Goal: Task Accomplishment & Management: Manage account settings

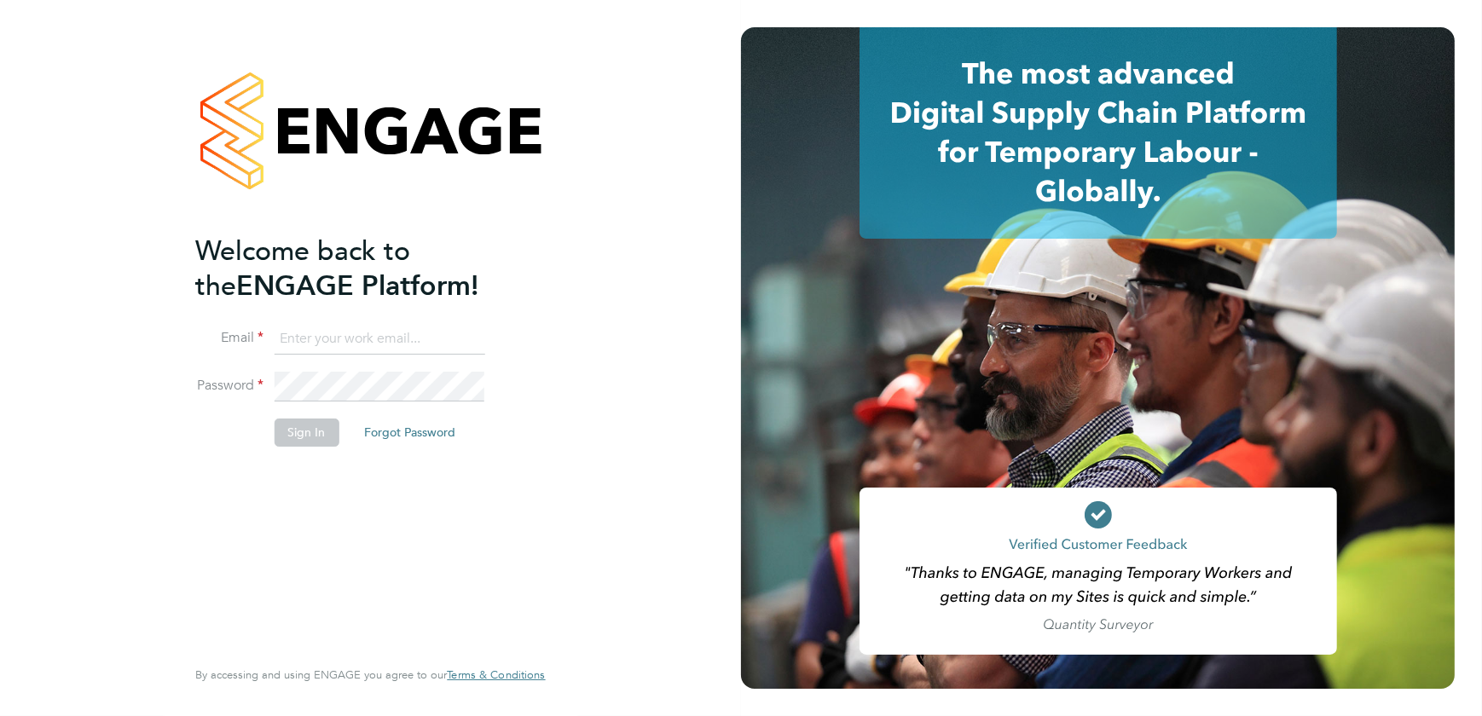
type input "shaun@simcott.co.uk"
click at [311, 437] on button "Sign In" at bounding box center [306, 432] width 65 height 27
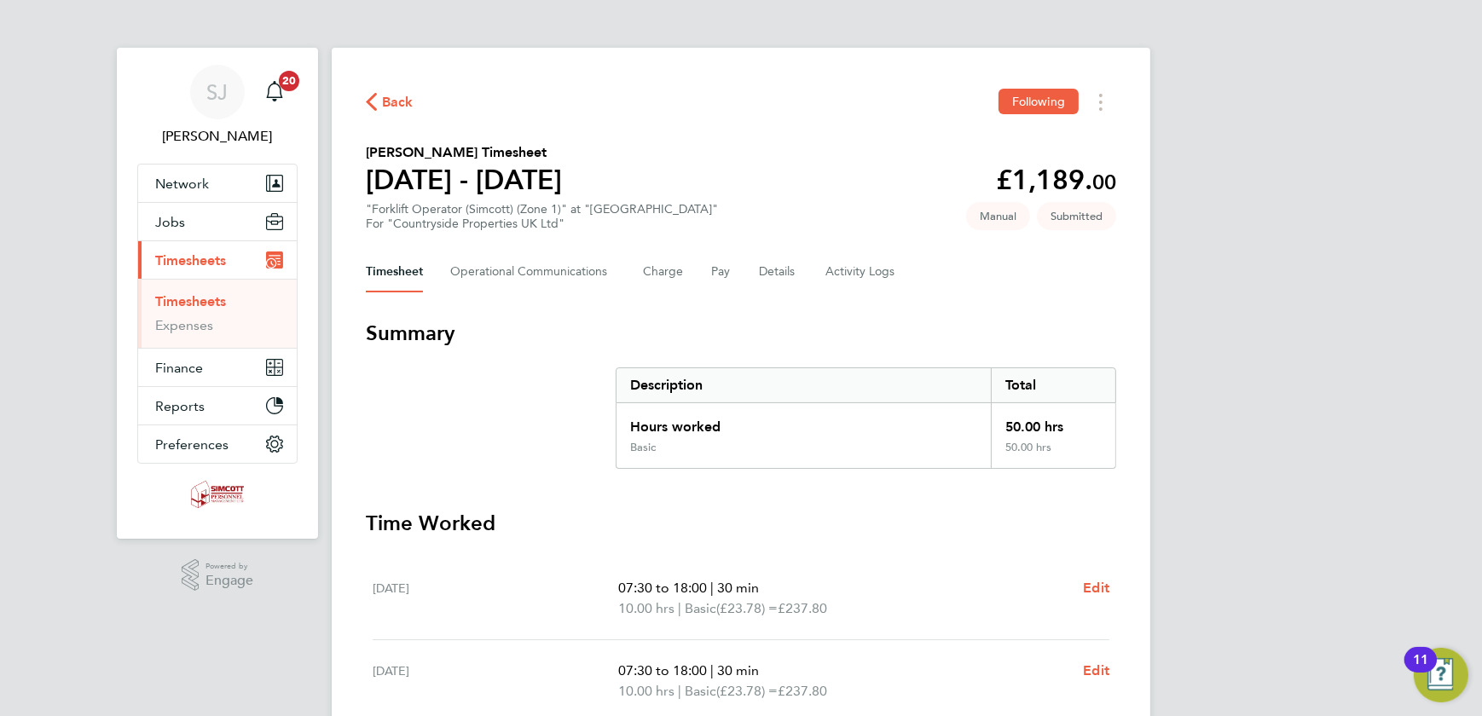
click at [178, 293] on link "Timesheets" at bounding box center [190, 301] width 71 height 16
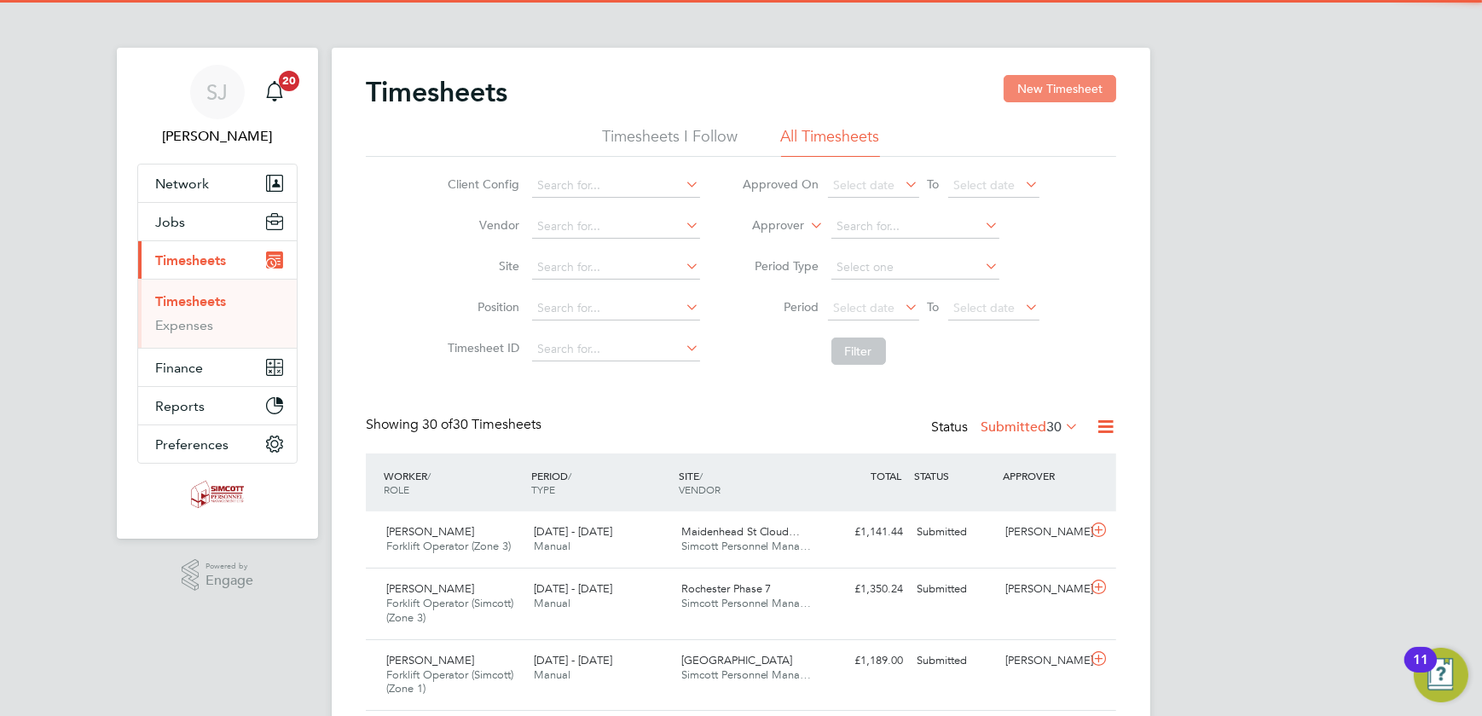
click at [1050, 88] on button "New Timesheet" at bounding box center [1060, 88] width 113 height 27
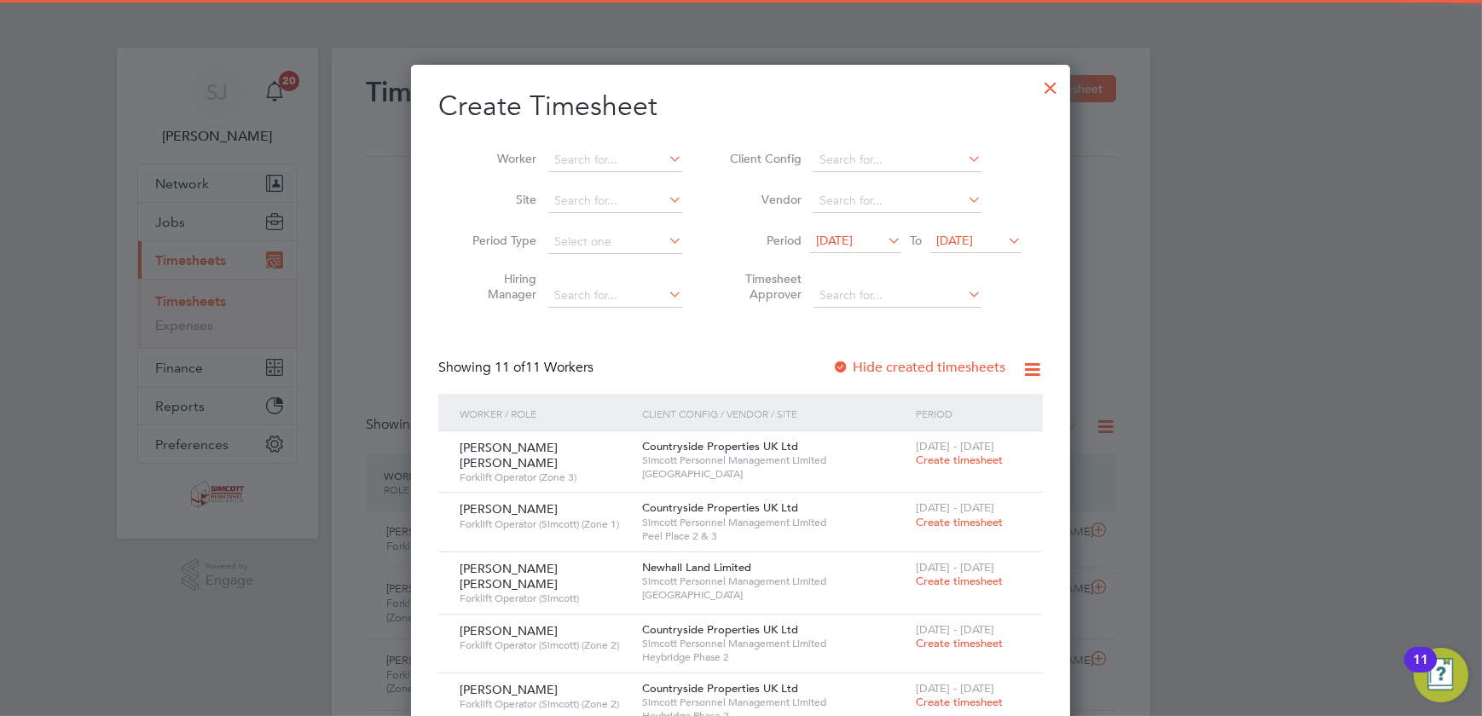
click at [973, 243] on span "22 Sep 2025" at bounding box center [955, 240] width 37 height 15
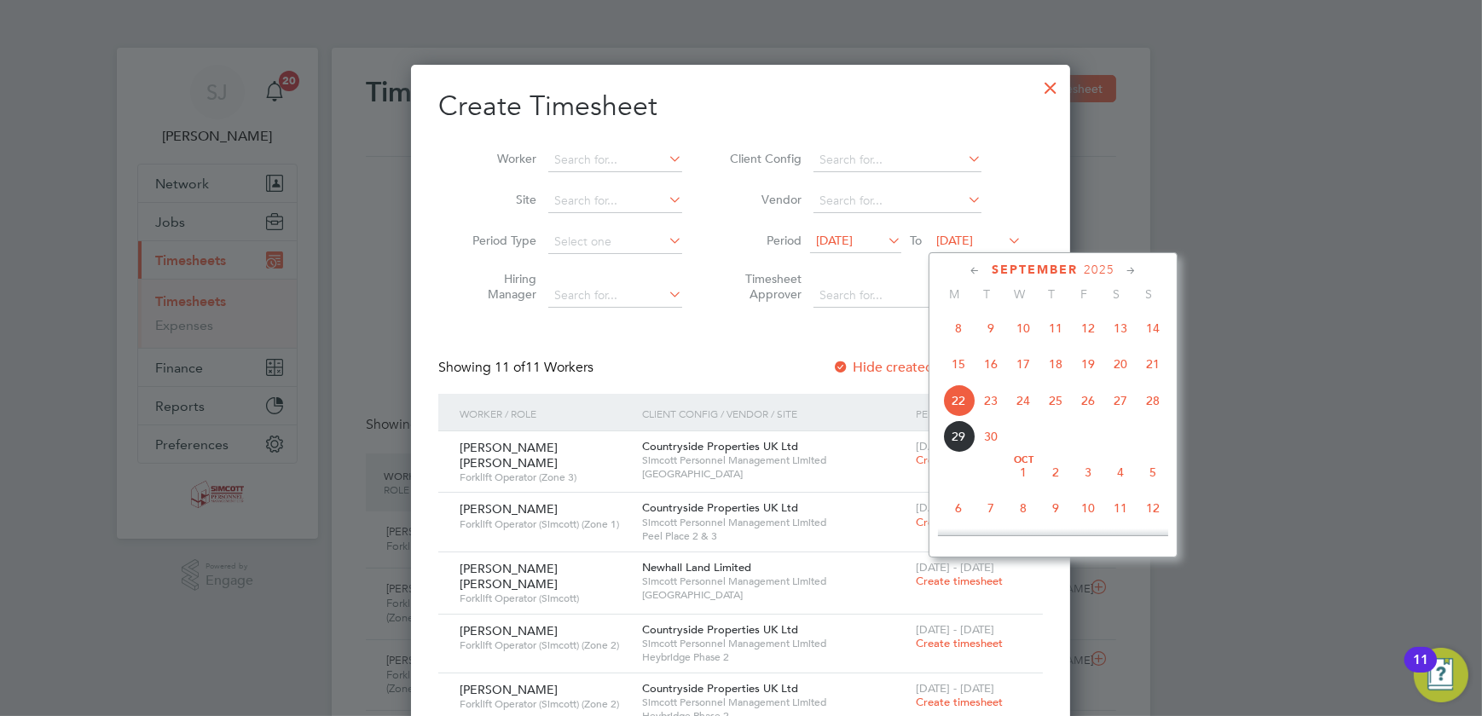
click at [1157, 400] on span "28" at bounding box center [1153, 401] width 32 height 32
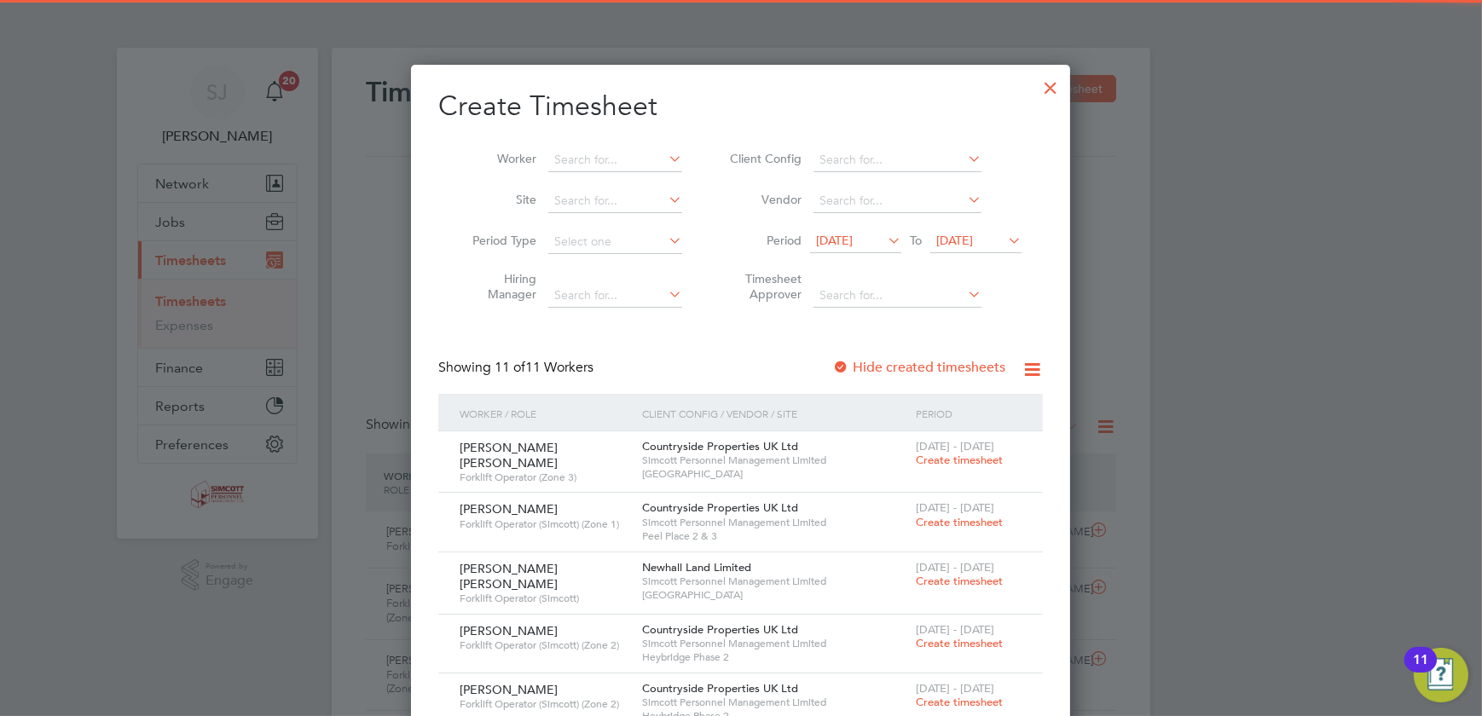
drag, startPoint x: 863, startPoint y: 230, endPoint x: 866, endPoint y: 239, distance: 8.9
click at [865, 239] on span "15 Sep 2025" at bounding box center [855, 241] width 91 height 23
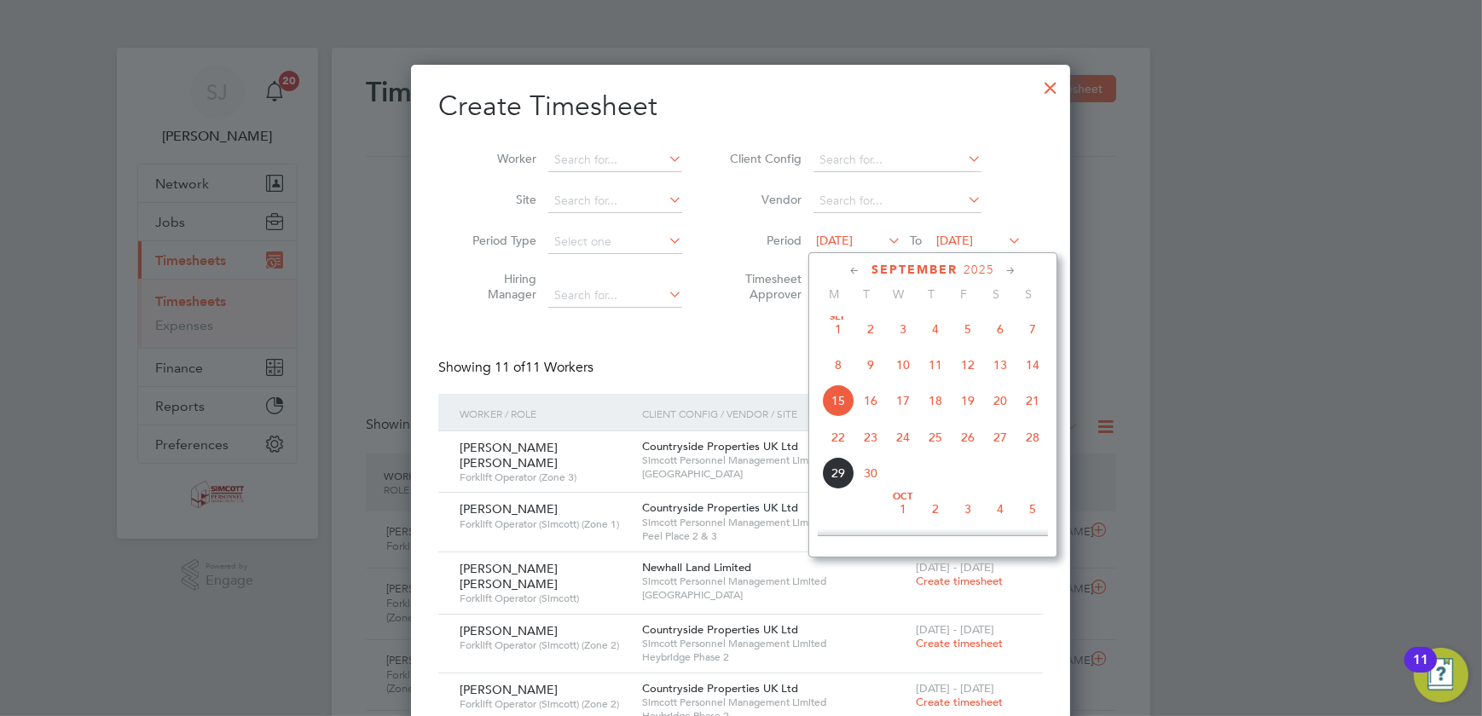
click at [832, 437] on span "22" at bounding box center [838, 437] width 32 height 32
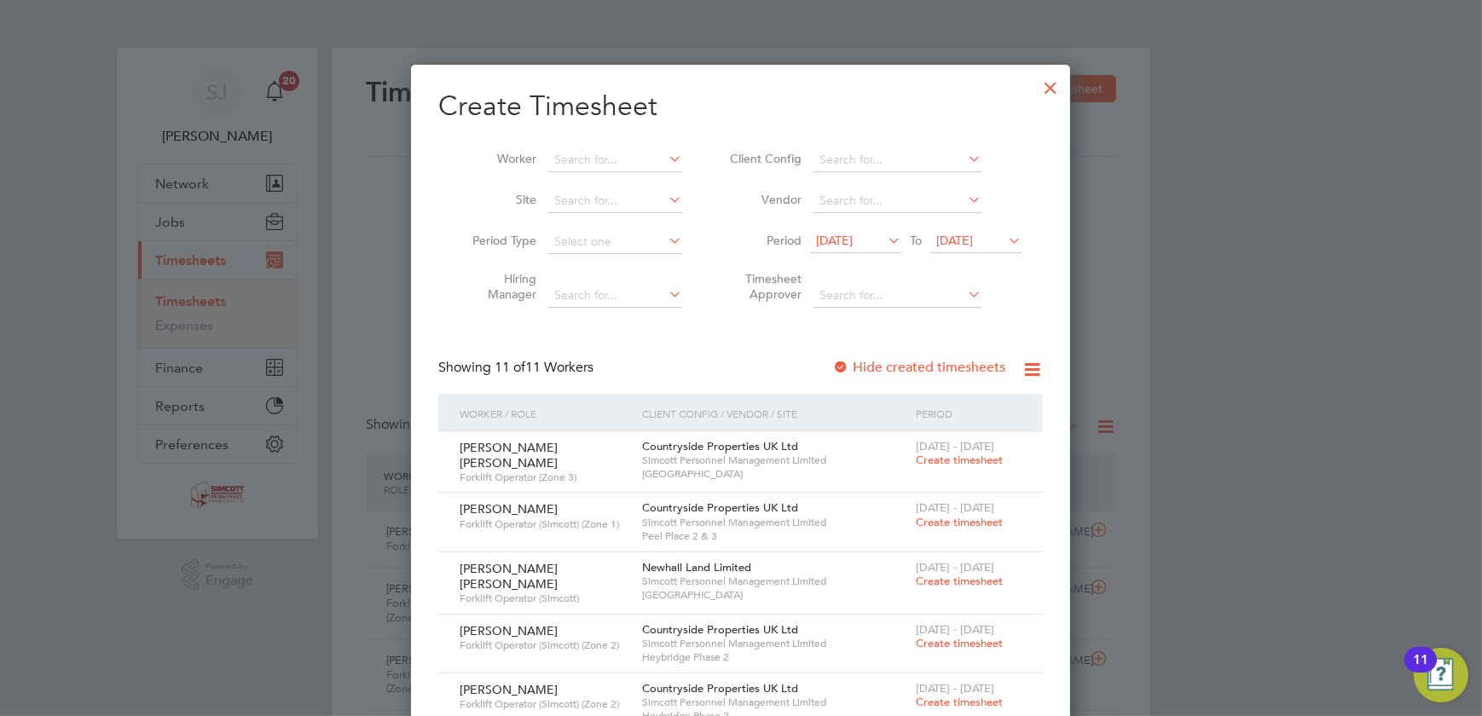
click at [1055, 86] on div at bounding box center [1050, 83] width 31 height 31
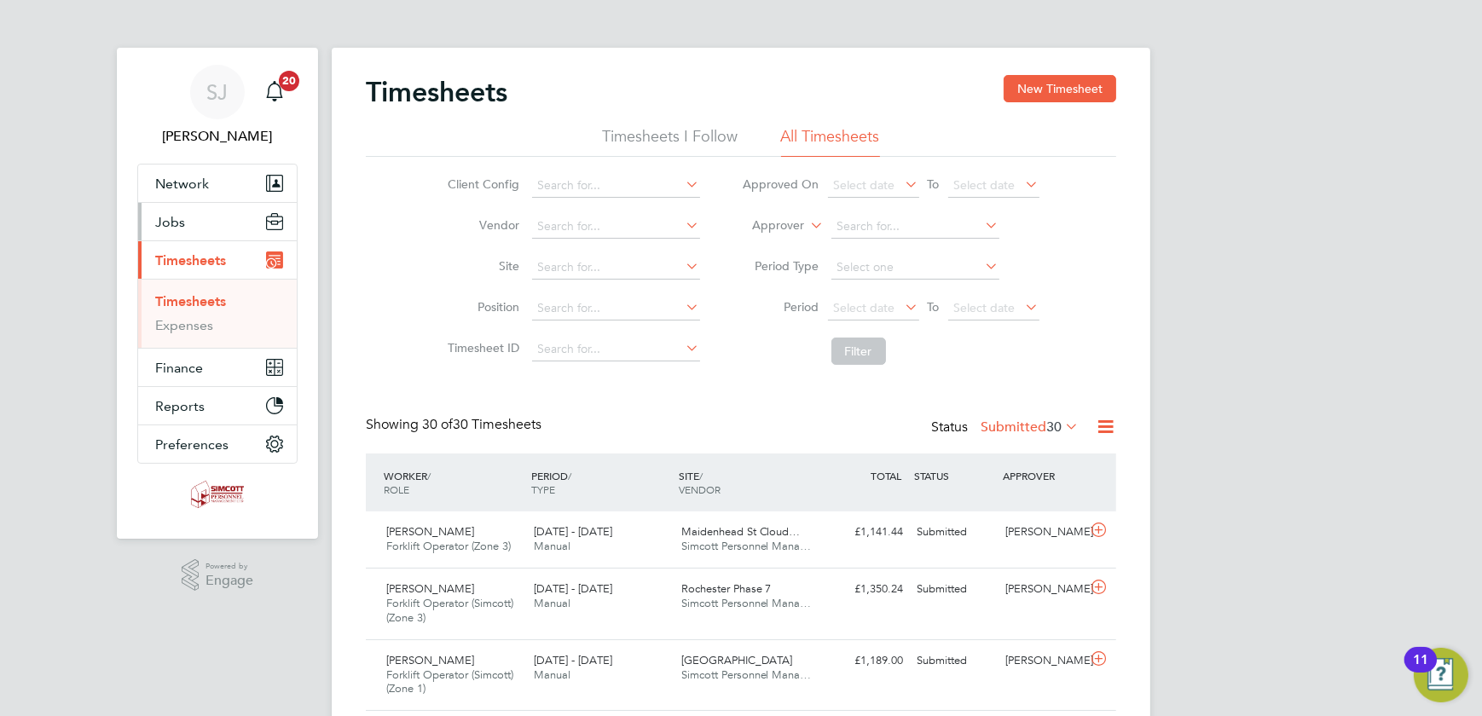
click at [148, 214] on button "Jobs" at bounding box center [217, 222] width 159 height 38
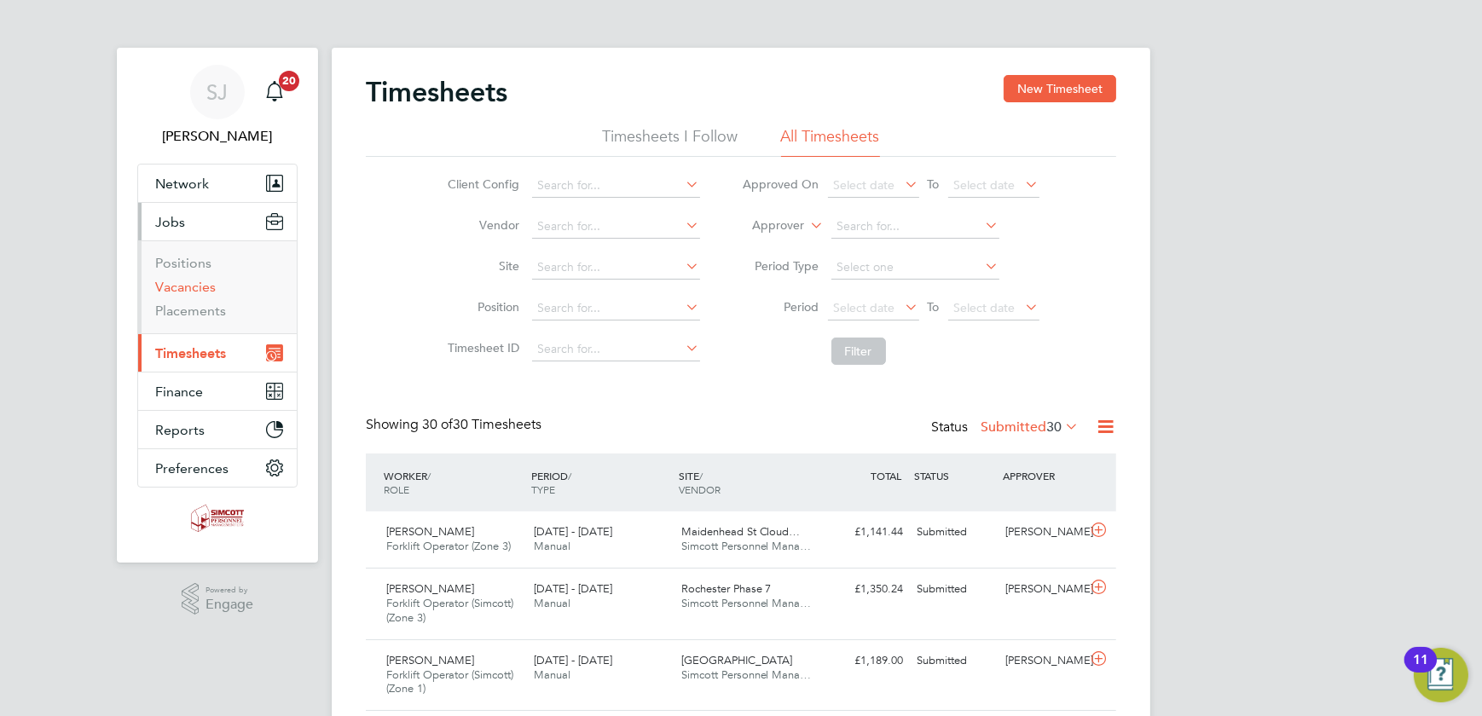
click at [195, 283] on link "Vacancies" at bounding box center [185, 287] width 61 height 16
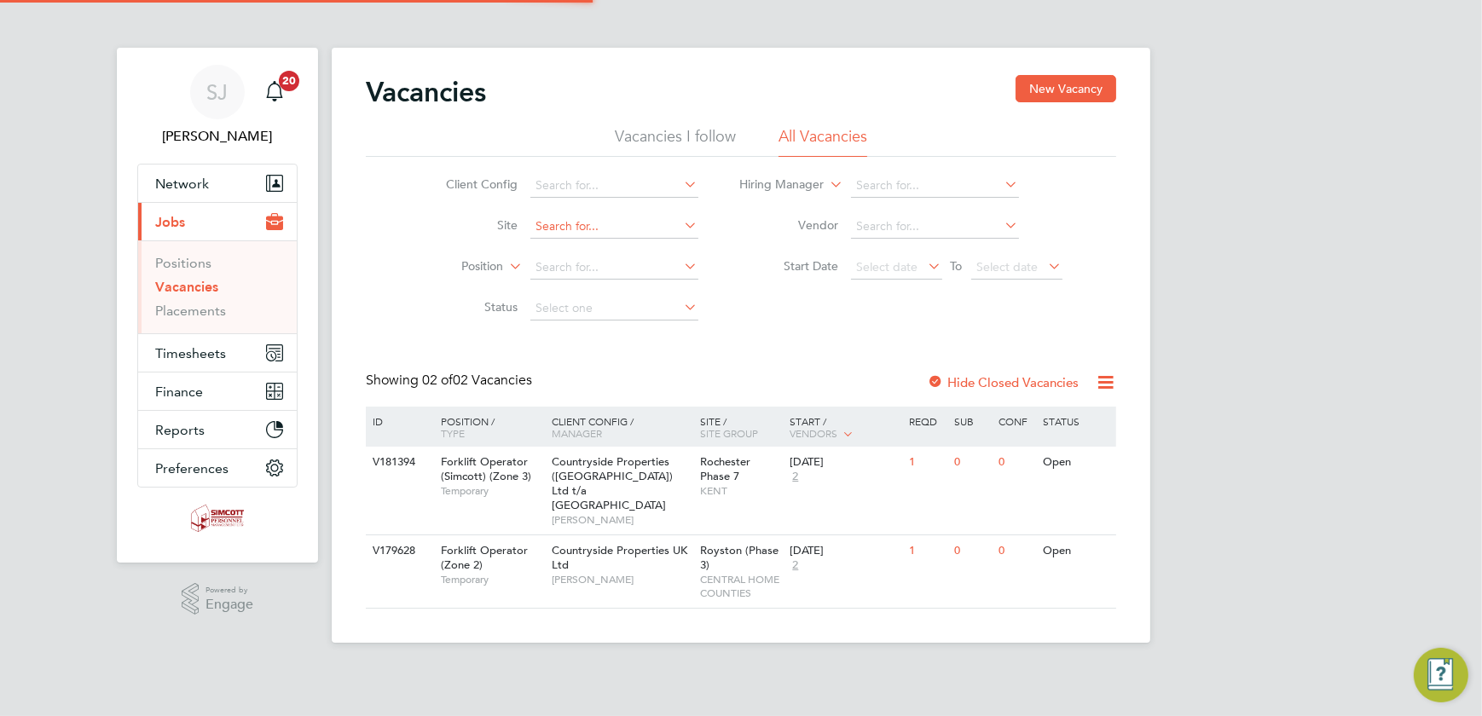
drag, startPoint x: 558, startPoint y: 226, endPoint x: 571, endPoint y: 225, distance: 13.7
click at [560, 226] on input at bounding box center [615, 227] width 168 height 24
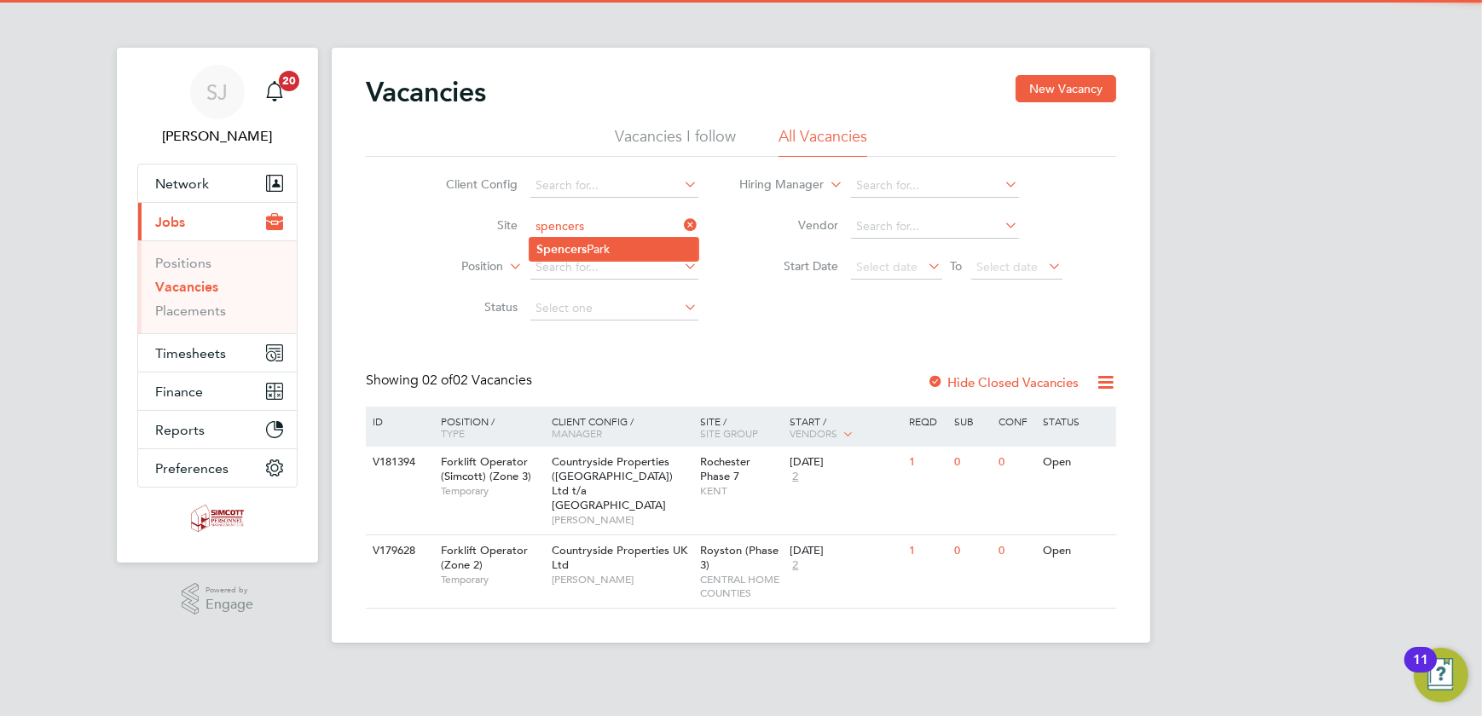
click at [582, 247] on b "Spencers" at bounding box center [561, 249] width 50 height 14
type input "[GEOGRAPHIC_DATA]"
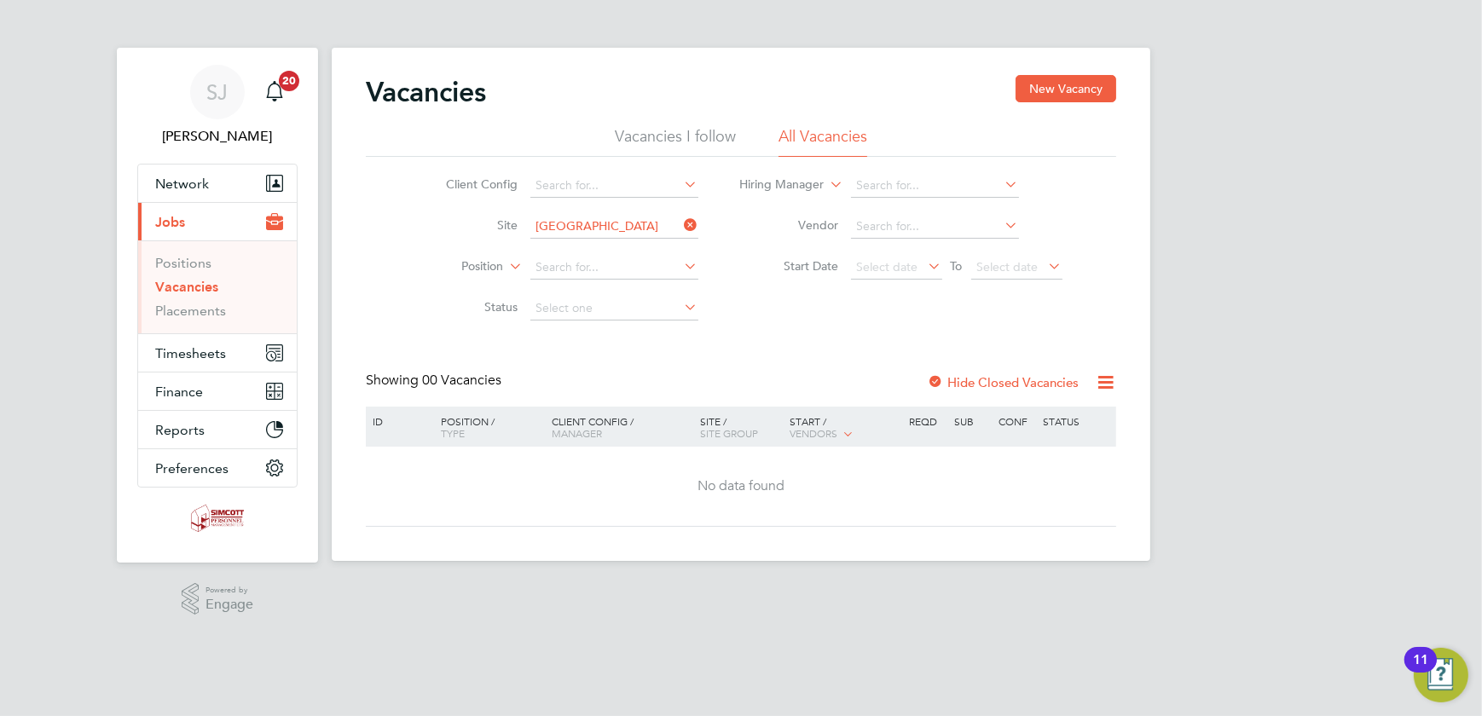
click at [947, 374] on label "Hide Closed Vacancies" at bounding box center [1003, 382] width 152 height 16
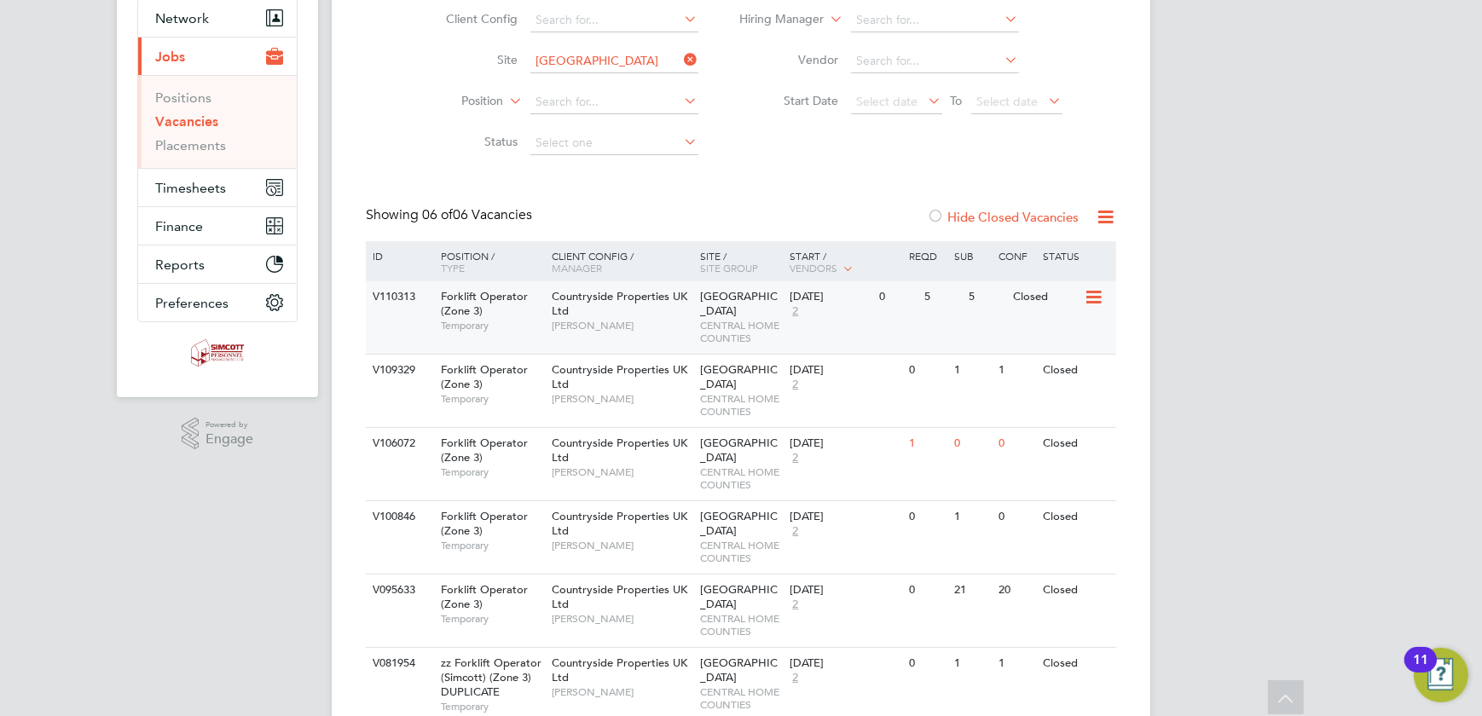
click at [647, 296] on span "Countryside Properties UK Ltd" at bounding box center [620, 303] width 136 height 29
click at [600, 575] on div "Countryside Properties UK Ltd Matt Cain" at bounding box center [622, 604] width 149 height 59
click at [198, 188] on span "Timesheets" at bounding box center [190, 188] width 71 height 16
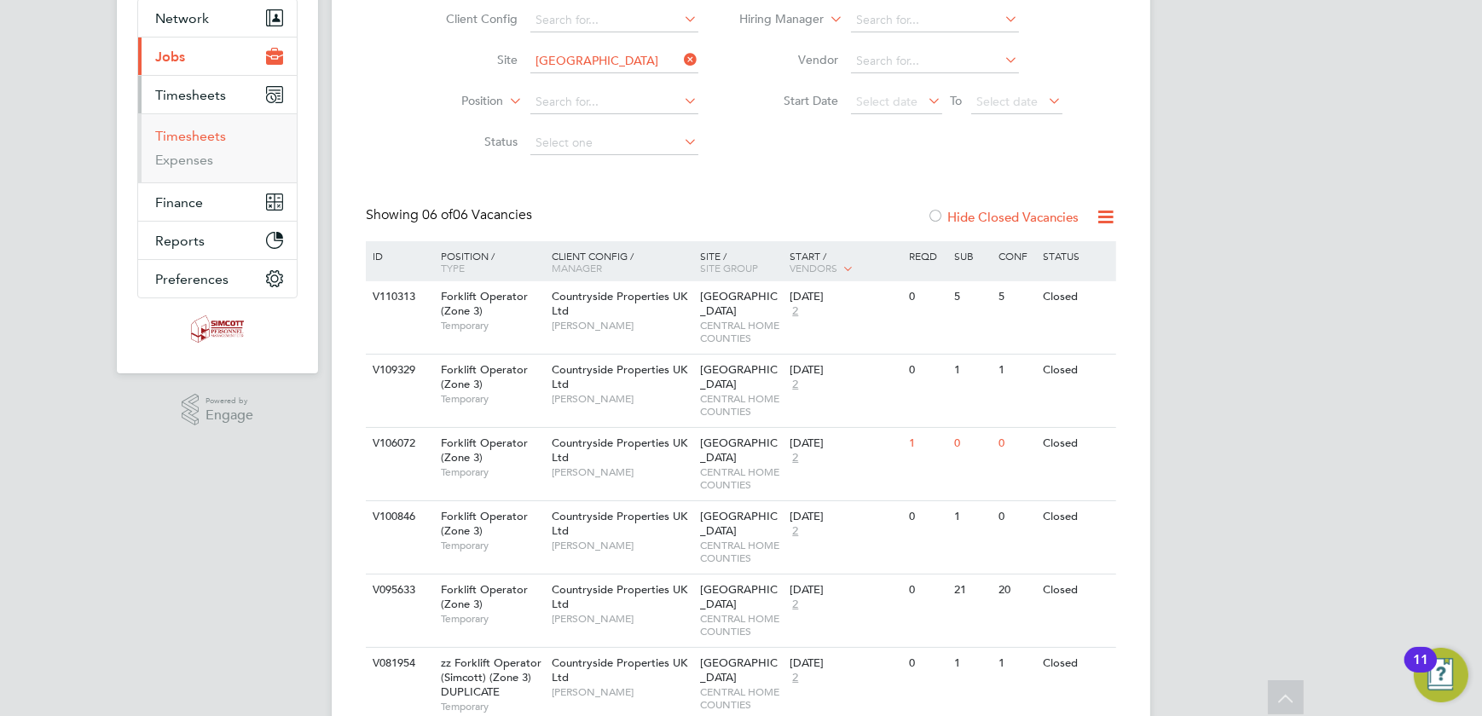
click at [168, 136] on link "Timesheets" at bounding box center [190, 136] width 71 height 16
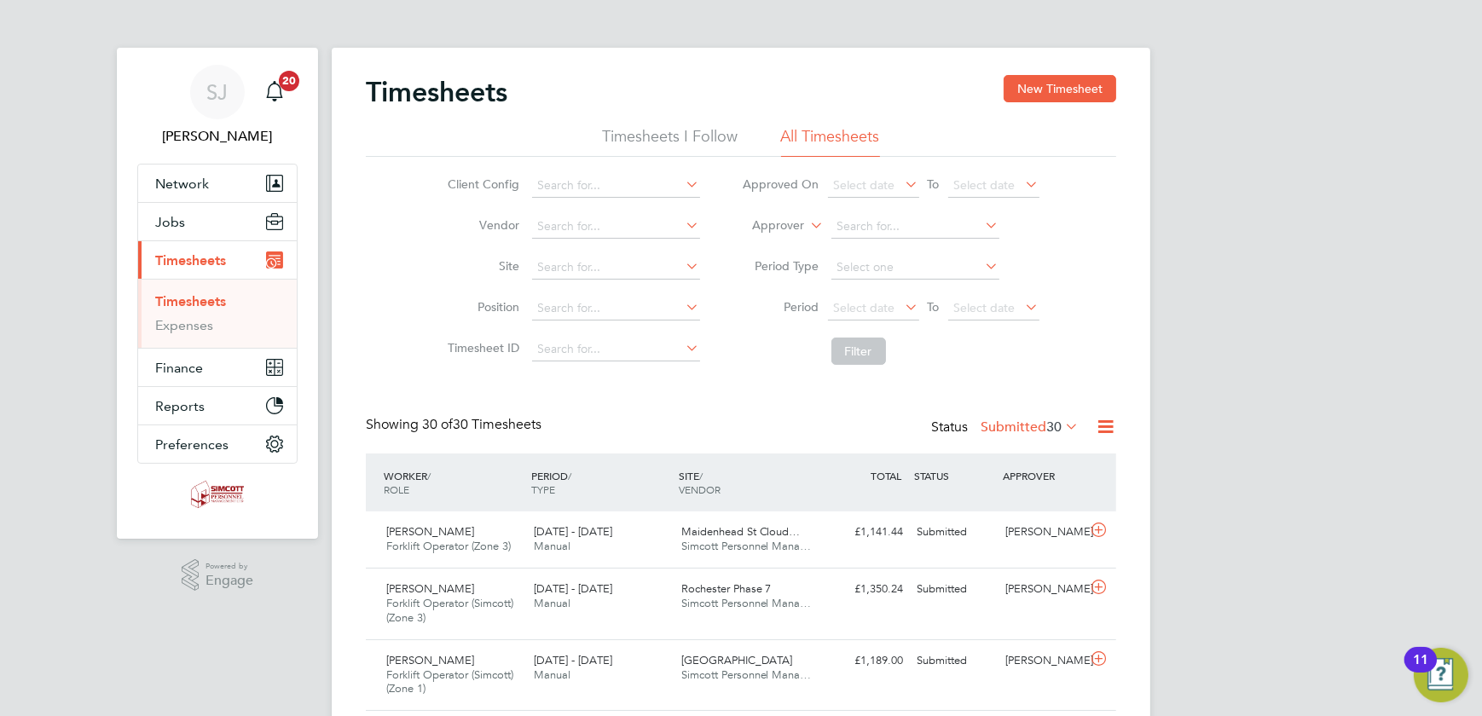
click at [1050, 85] on button "New Timesheet" at bounding box center [1060, 88] width 113 height 27
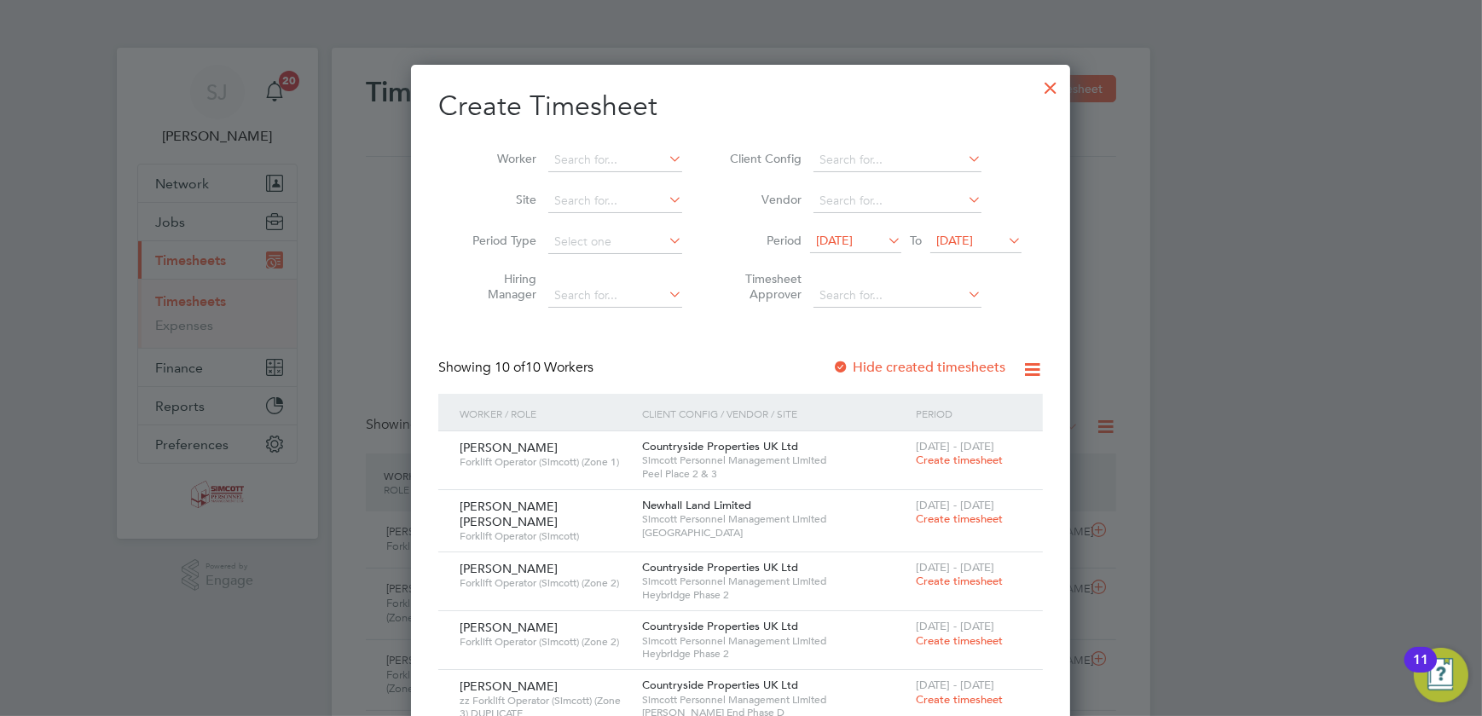
click at [973, 236] on span "22 Sep 2025" at bounding box center [955, 240] width 37 height 15
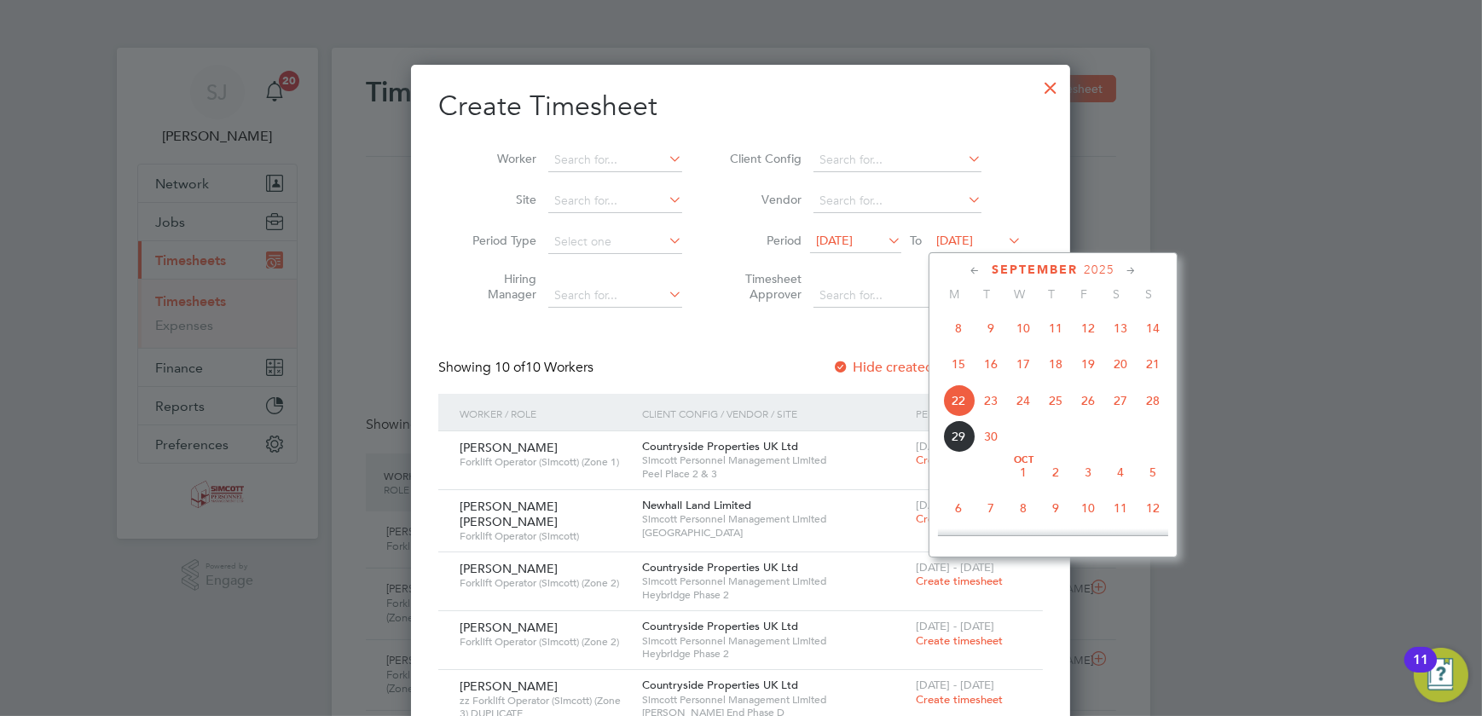
click at [1155, 403] on span "28" at bounding box center [1153, 401] width 32 height 32
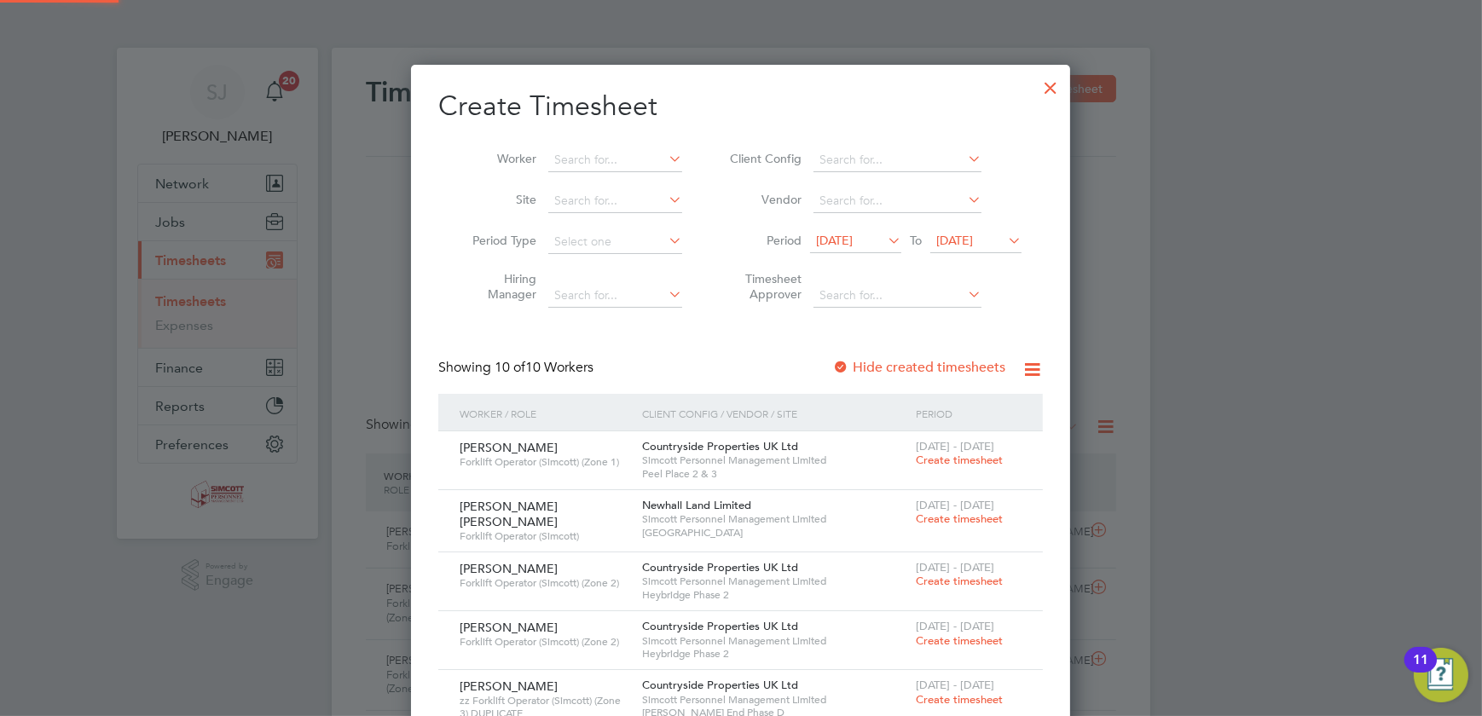
click at [853, 239] on span "15 Sep 2025" at bounding box center [834, 240] width 37 height 15
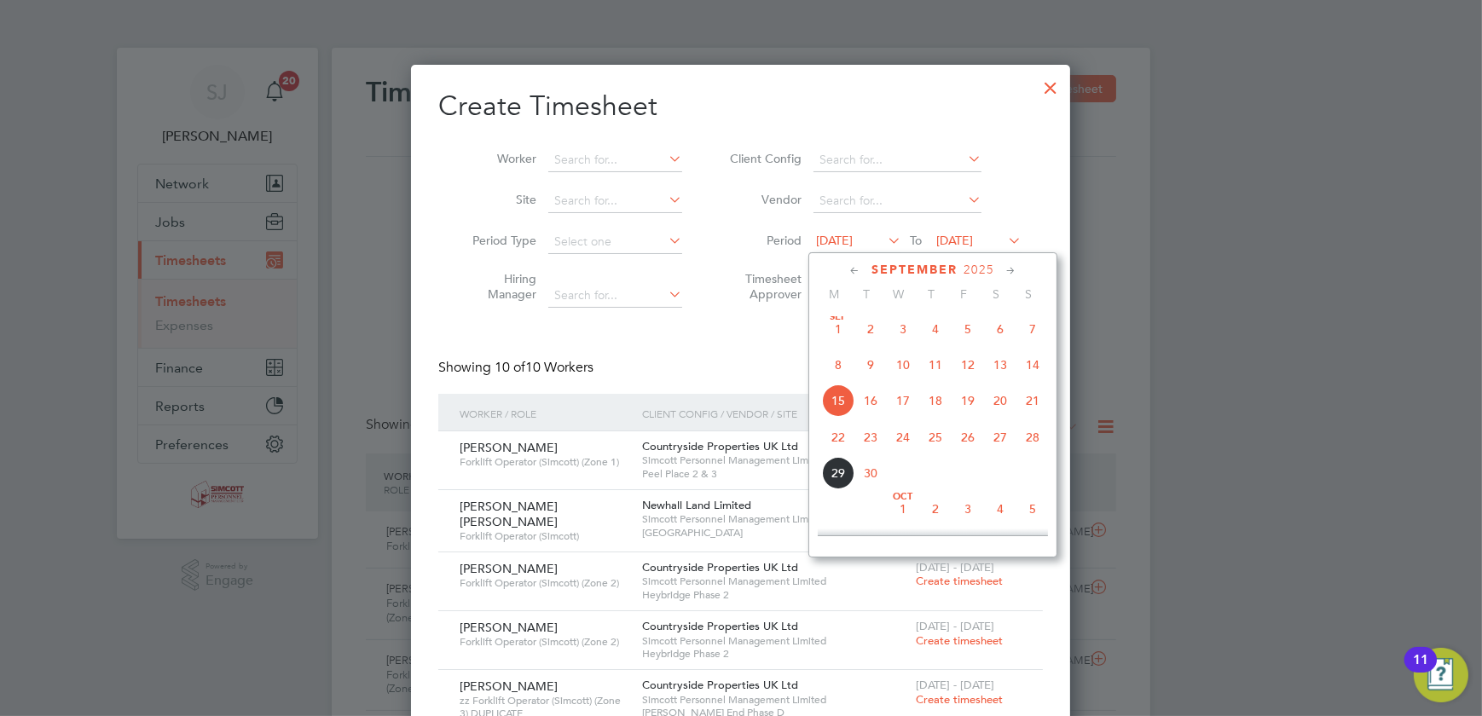
click at [847, 442] on span "22" at bounding box center [838, 437] width 32 height 32
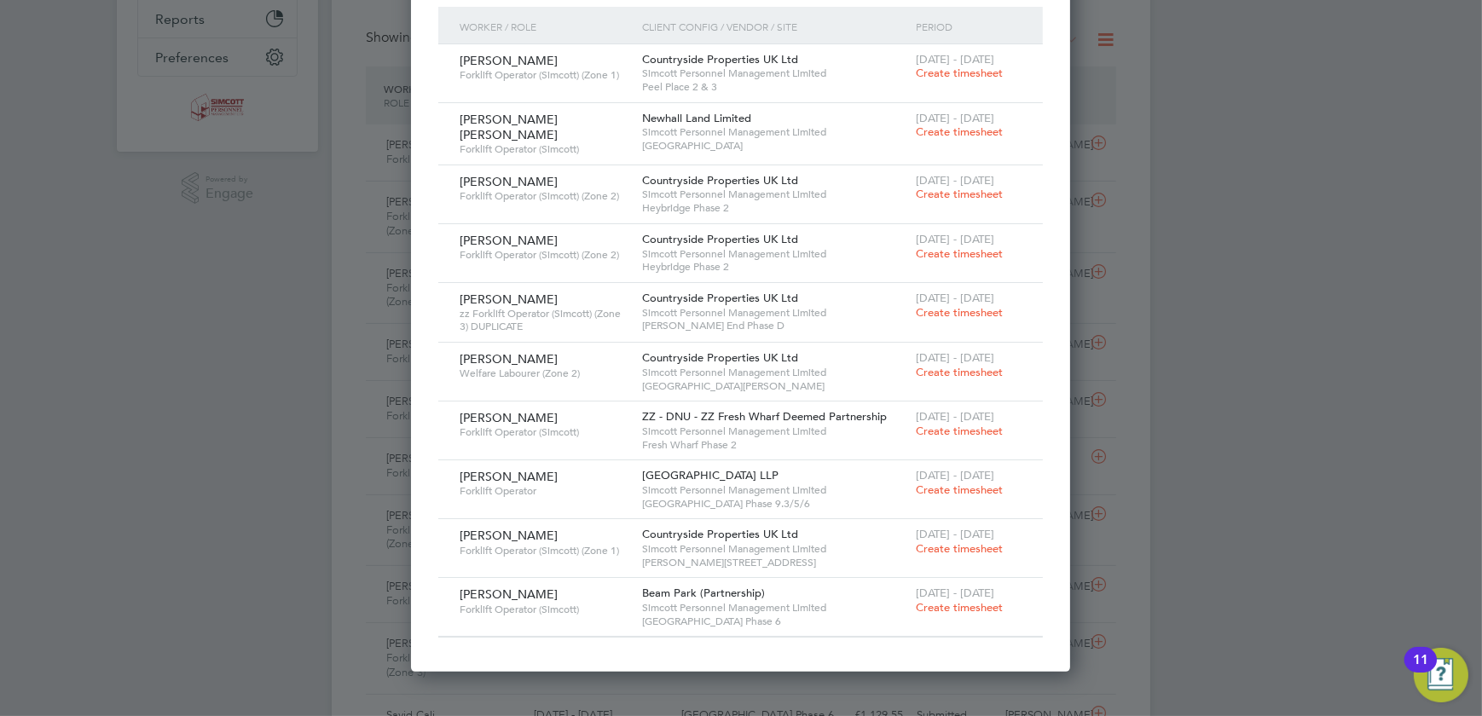
click at [955, 249] on span "Create timesheet" at bounding box center [959, 253] width 87 height 14
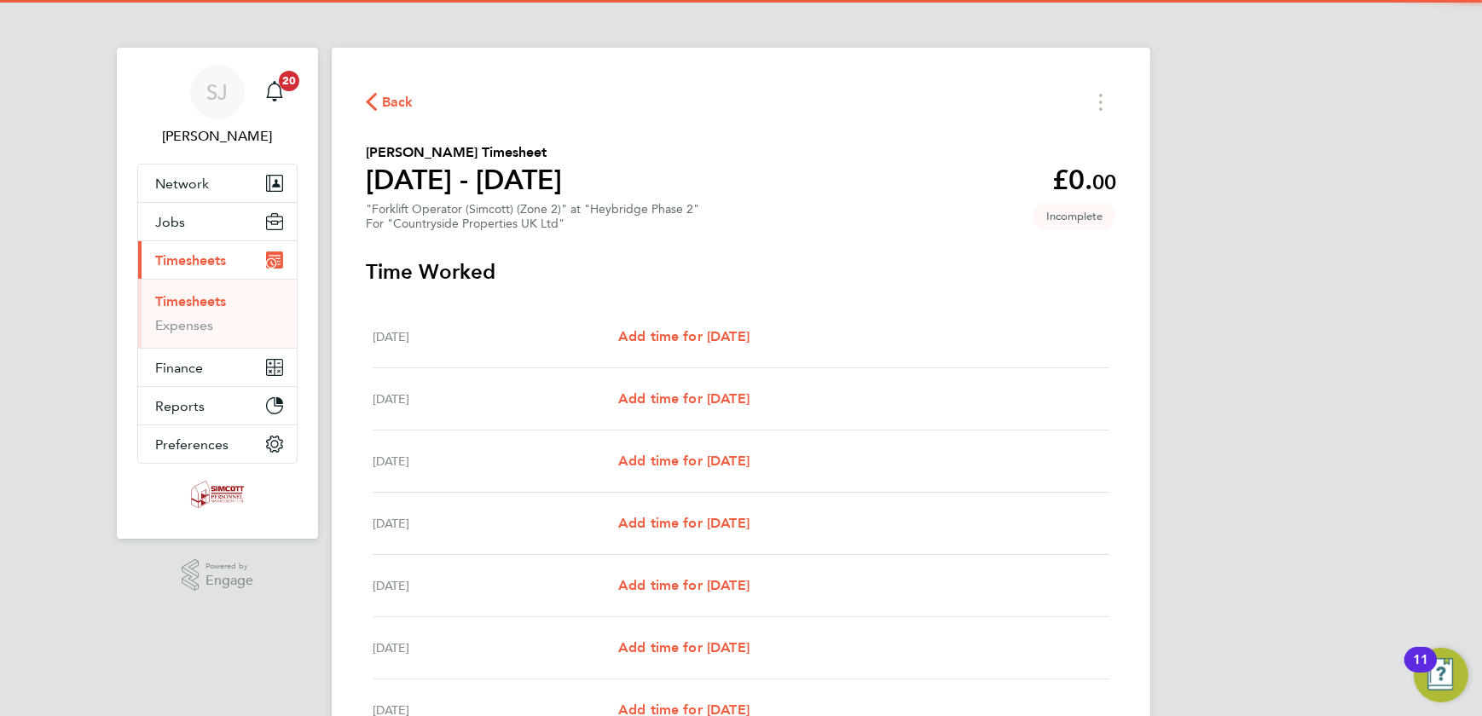
click at [692, 326] on div "Mon 22 Sep Add time for Mon 22 Sep Add time for Mon 22 Sep" at bounding box center [741, 337] width 737 height 62
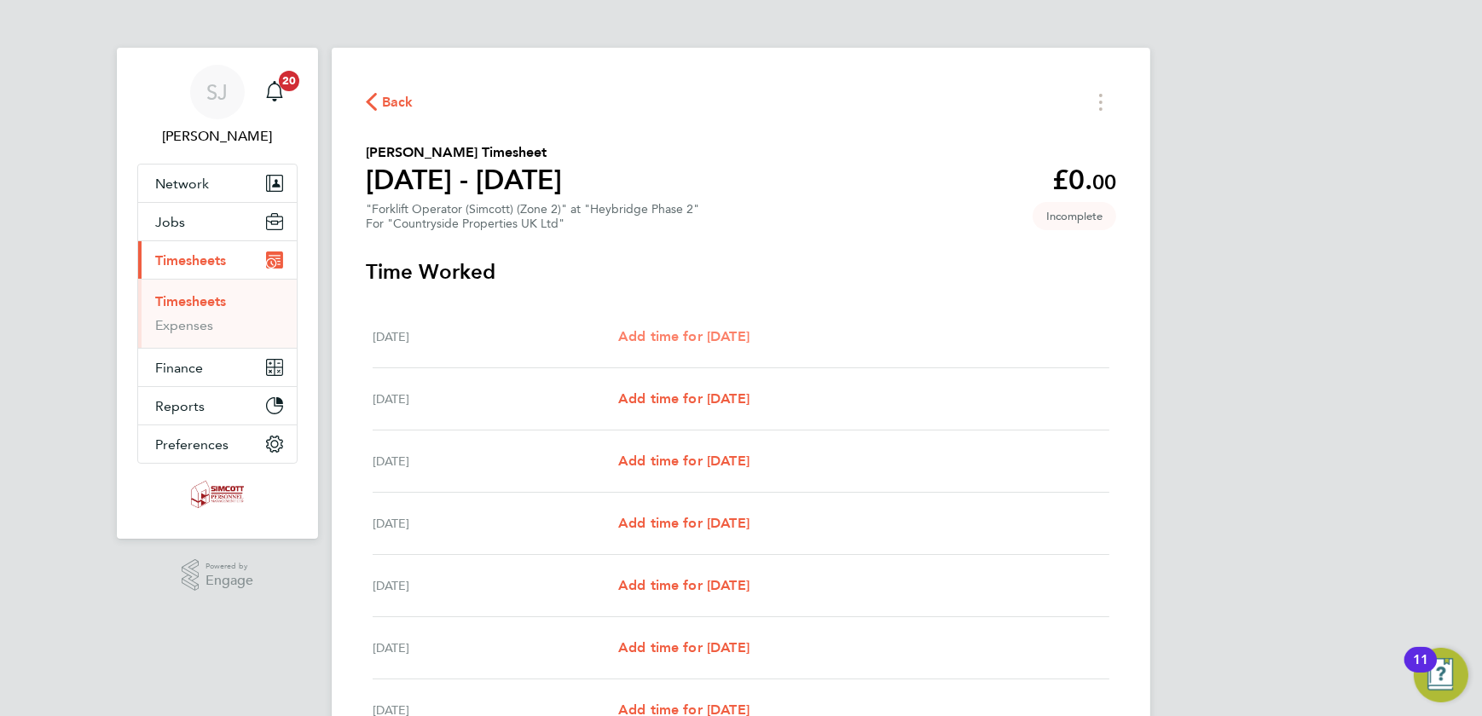
click at [709, 334] on span "Add time for Mon 22 Sep" at bounding box center [683, 336] width 131 height 16
select select "30"
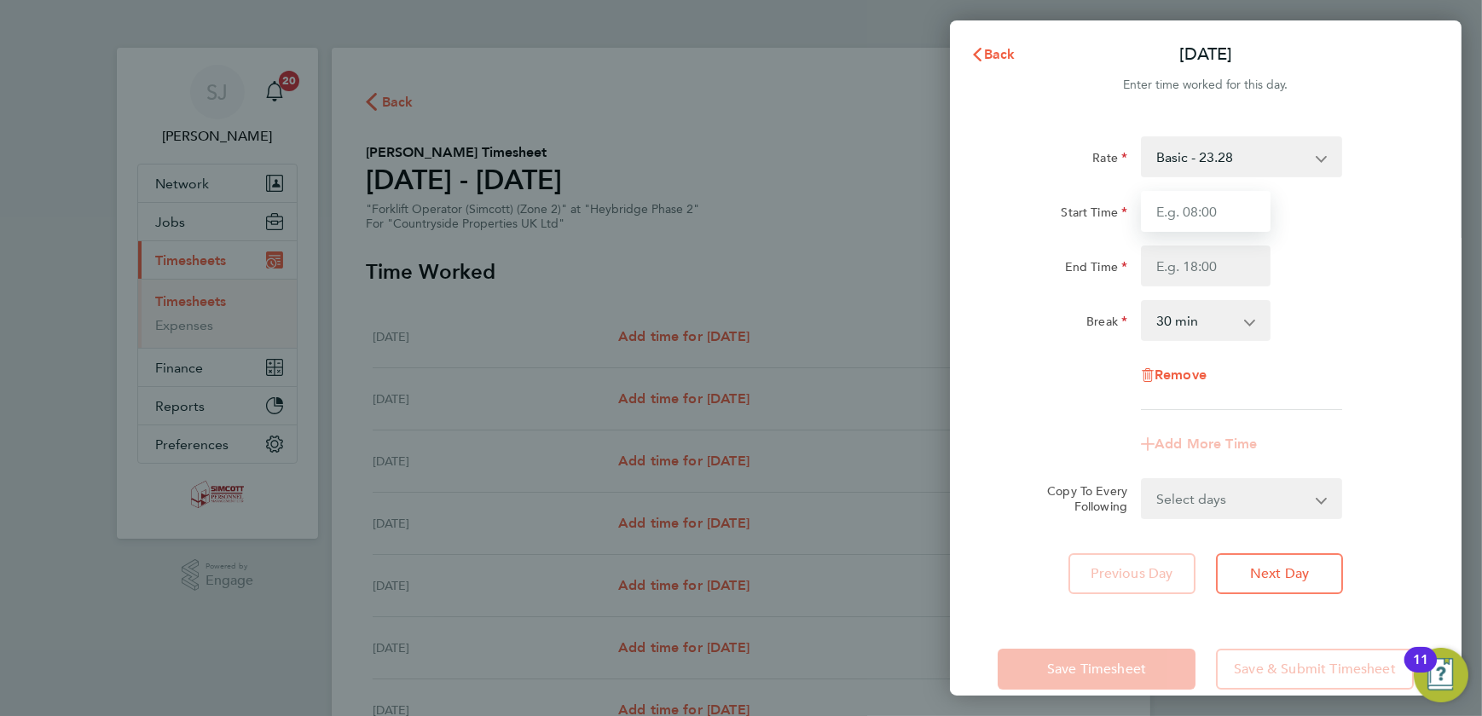
click at [1205, 212] on input "Start Time" at bounding box center [1206, 211] width 130 height 41
type input "07:30"
click at [1194, 269] on input "End Time" at bounding box center [1206, 266] width 130 height 41
type input "17:00"
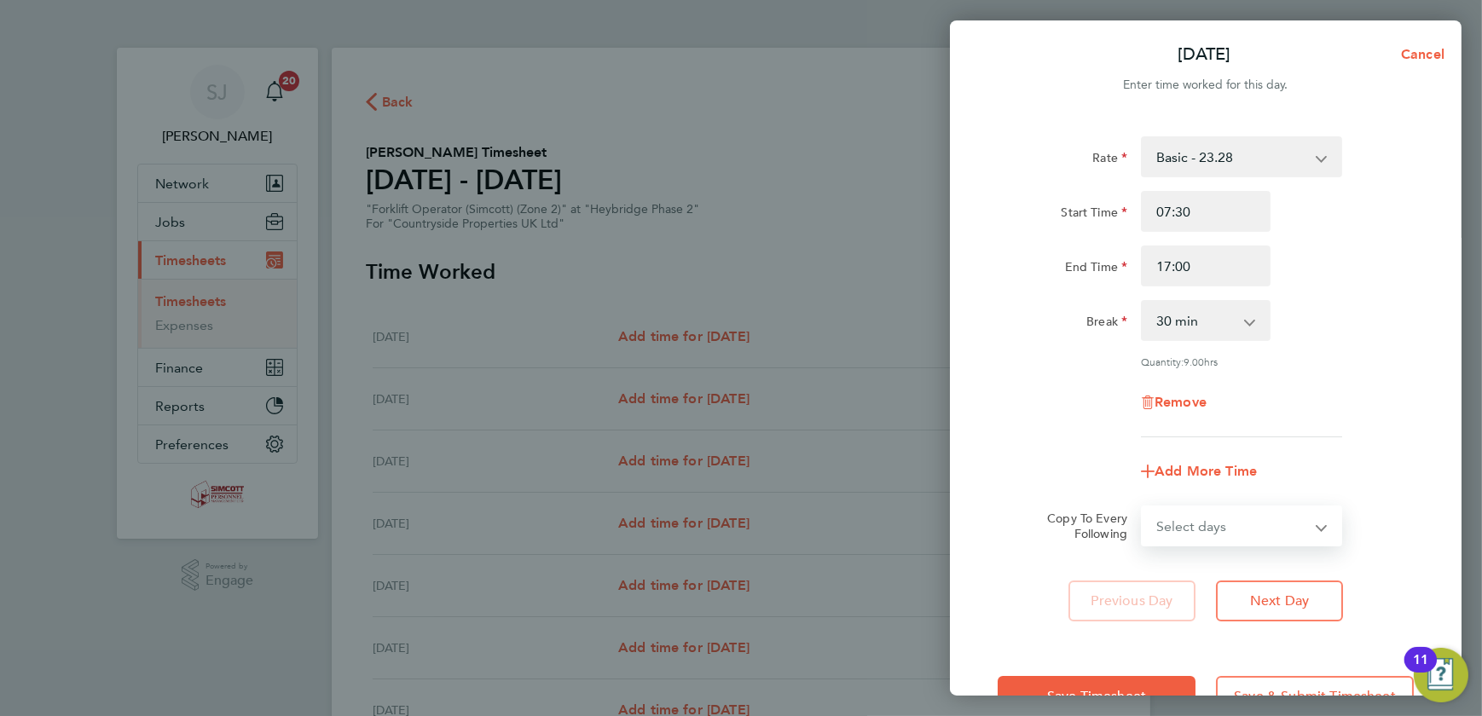
click at [1256, 495] on form "Rate Basic - 23.28 Start Time 07:30 End Time 17:00 Break 0 min 15 min 30 min 45…" at bounding box center [1206, 341] width 416 height 410
select select "WEEKDAY"
click at [1143, 507] on select "Select days Day Weekday (Mon-Fri) Weekend (Sat-Sun) Tuesday Wednesday Thursday …" at bounding box center [1232, 526] width 179 height 38
select select "2025-09-28"
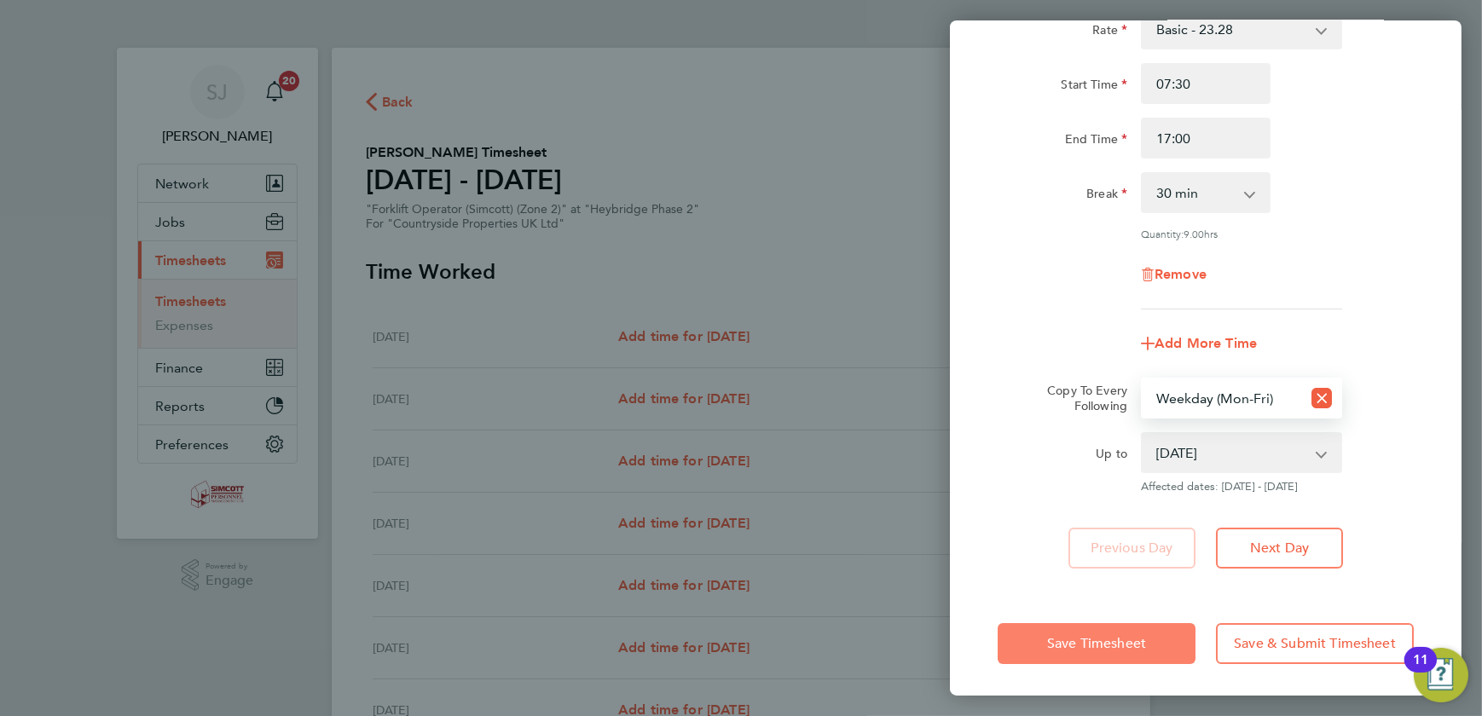
drag, startPoint x: 1091, startPoint y: 639, endPoint x: 1070, endPoint y: 638, distance: 20.5
click at [1090, 639] on span "Save Timesheet" at bounding box center [1096, 643] width 99 height 17
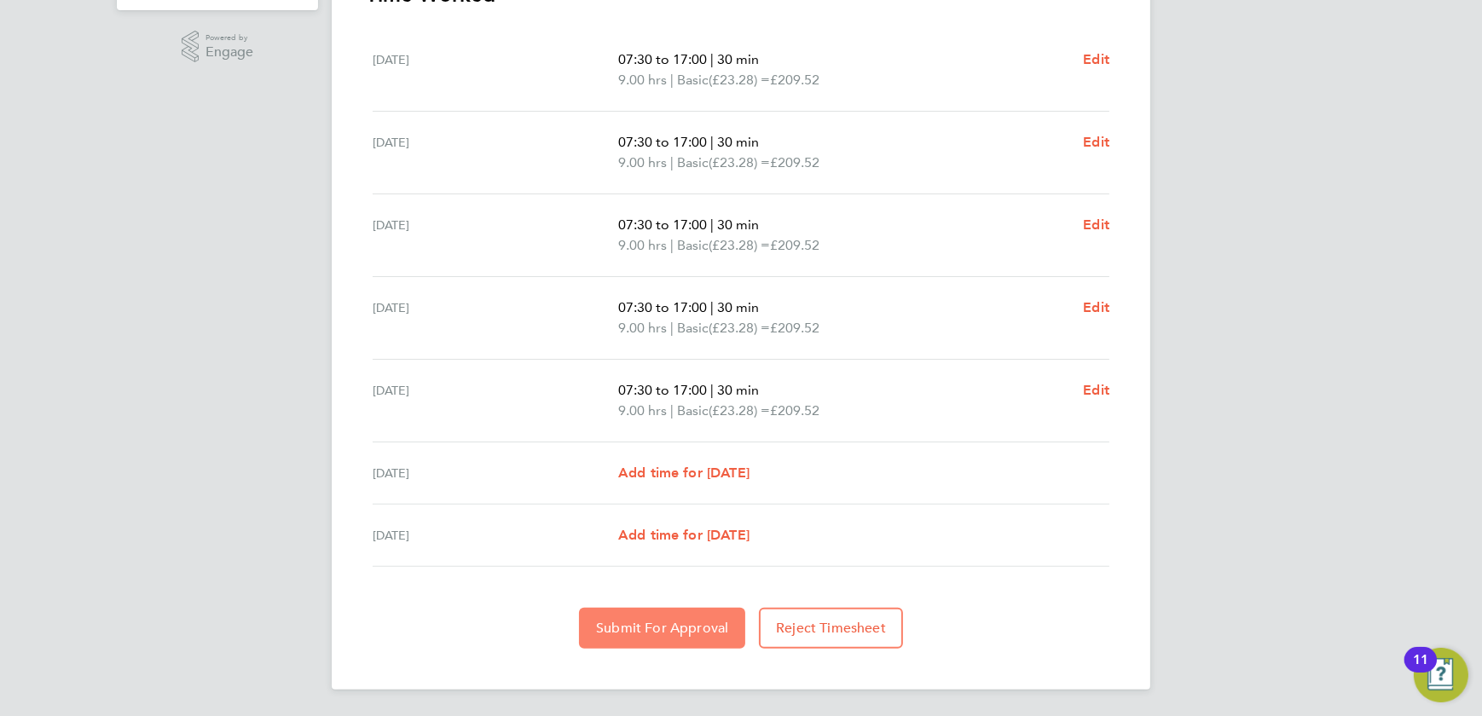
click at [627, 627] on span "Submit For Approval" at bounding box center [662, 628] width 132 height 17
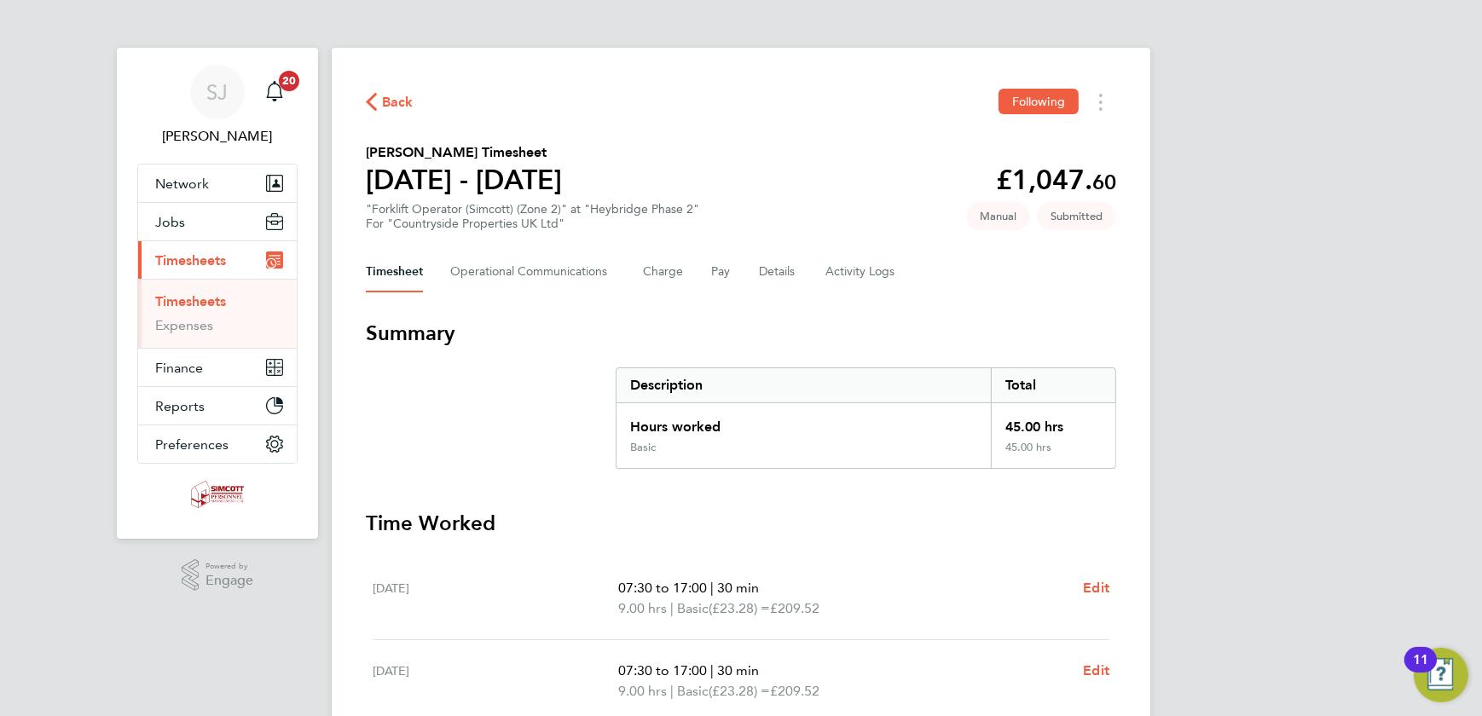
click at [197, 302] on link "Timesheets" at bounding box center [190, 301] width 71 height 16
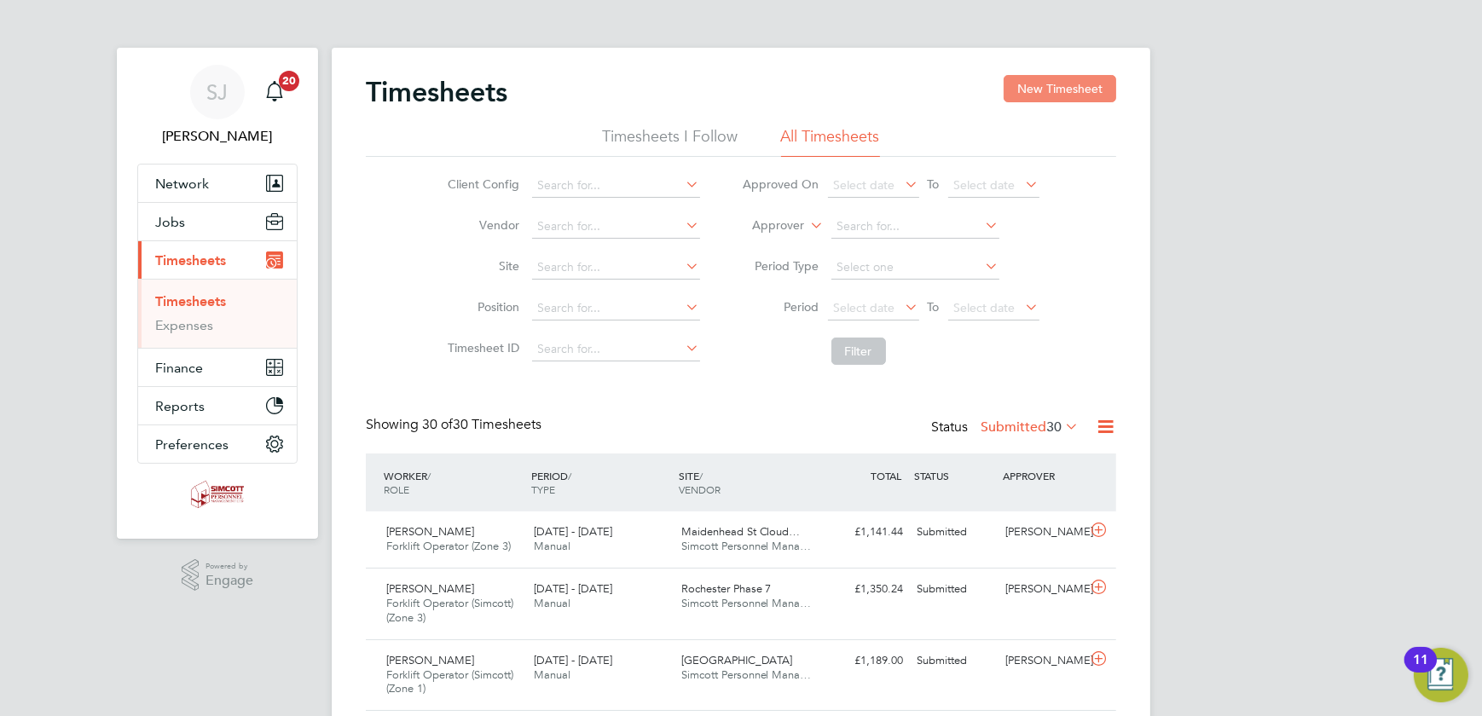
click at [1069, 91] on button "New Timesheet" at bounding box center [1060, 88] width 113 height 27
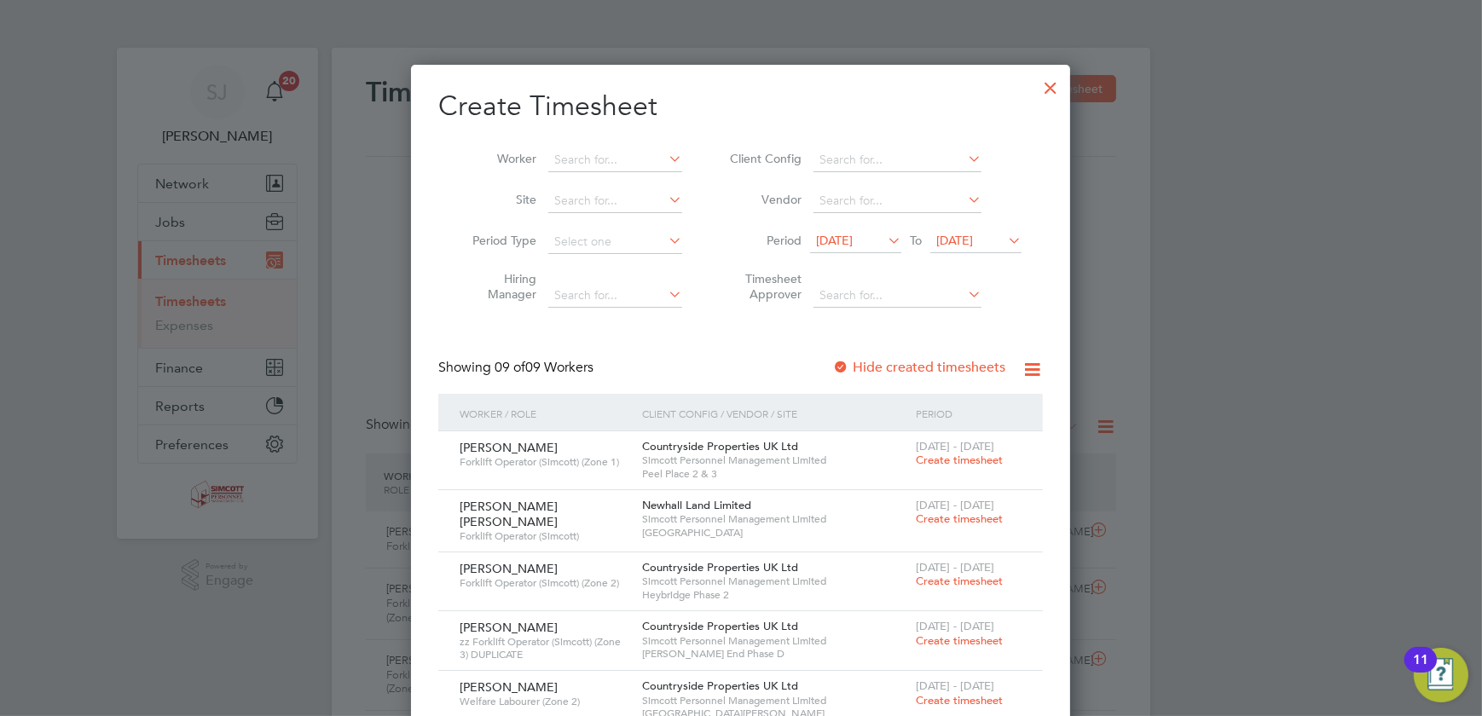
click at [981, 230] on span "22 Sep 2025" at bounding box center [976, 241] width 91 height 23
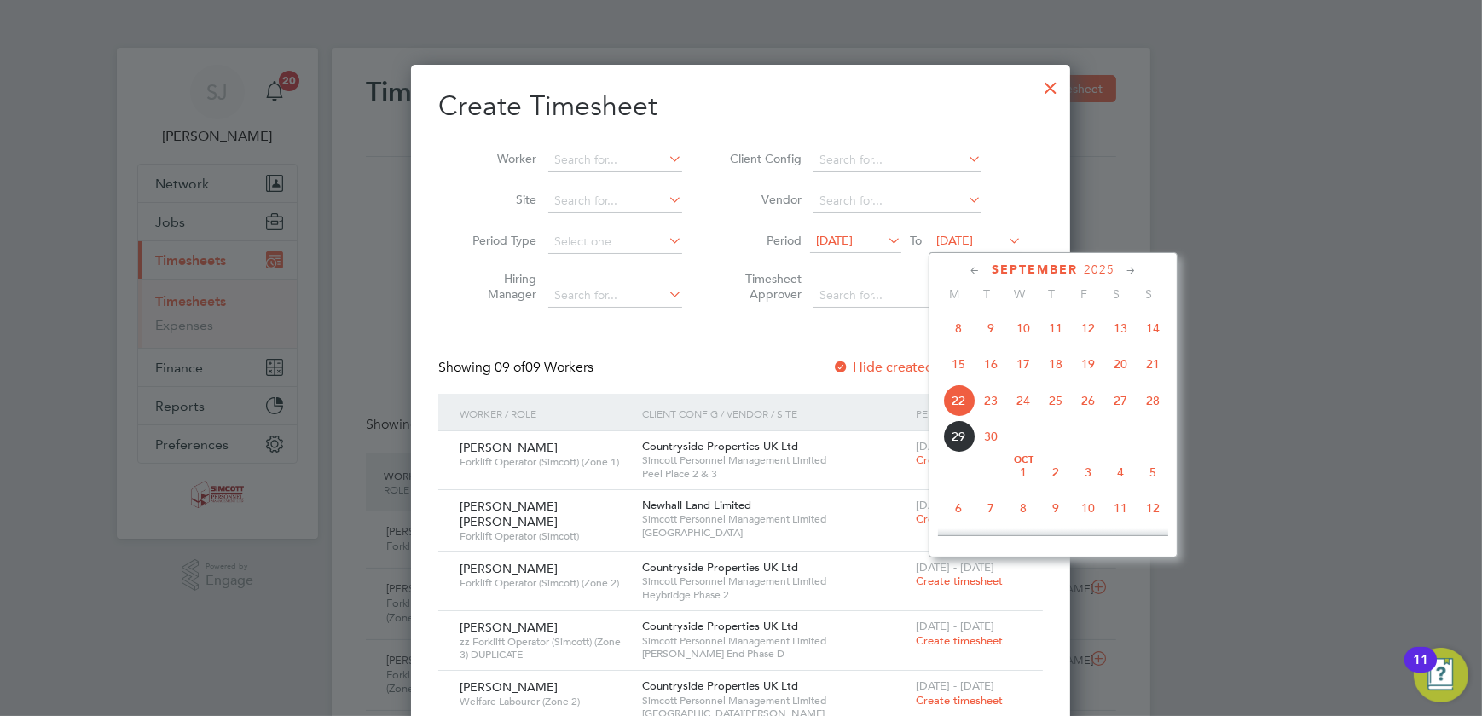
drag, startPoint x: 1154, startPoint y: 399, endPoint x: 963, endPoint y: 351, distance: 197.1
click at [1154, 400] on span "28" at bounding box center [1153, 401] width 32 height 32
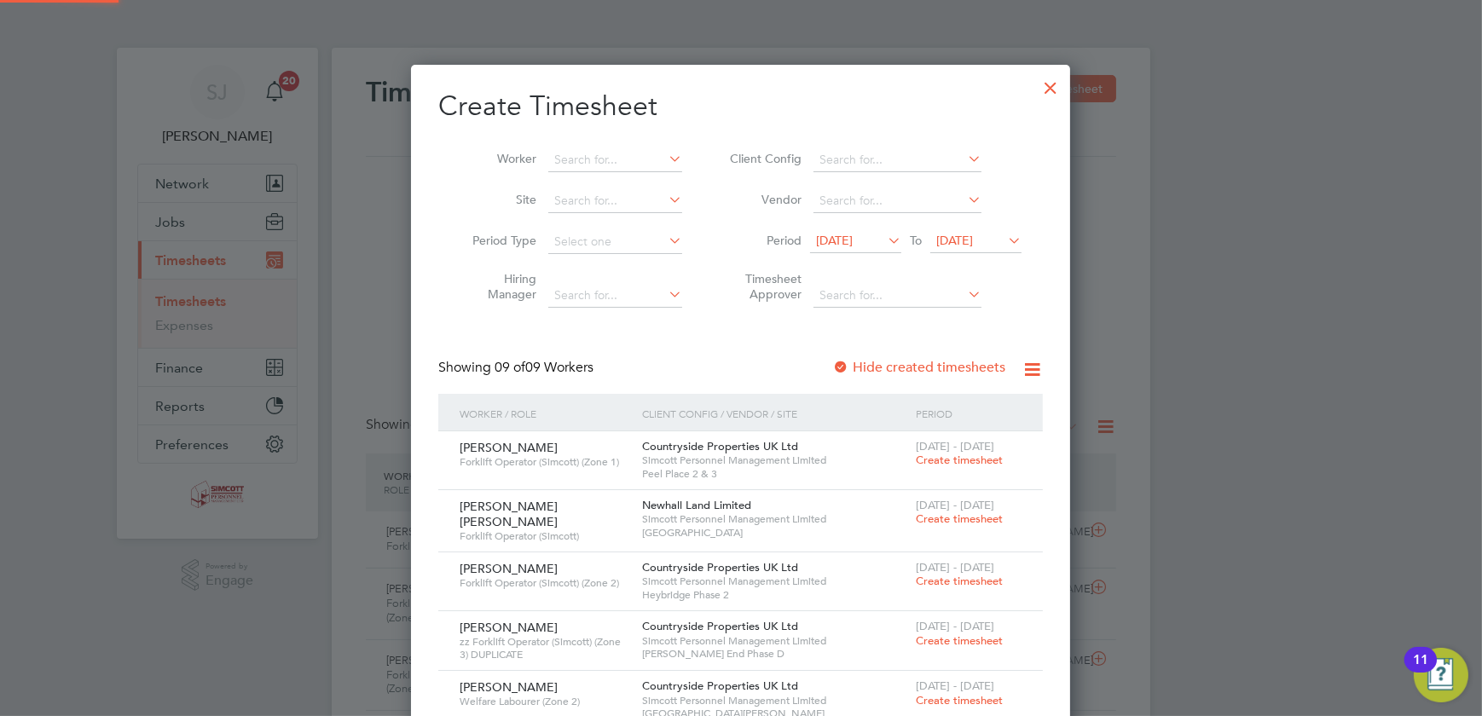
click at [852, 237] on span "15 Sep 2025" at bounding box center [834, 240] width 37 height 15
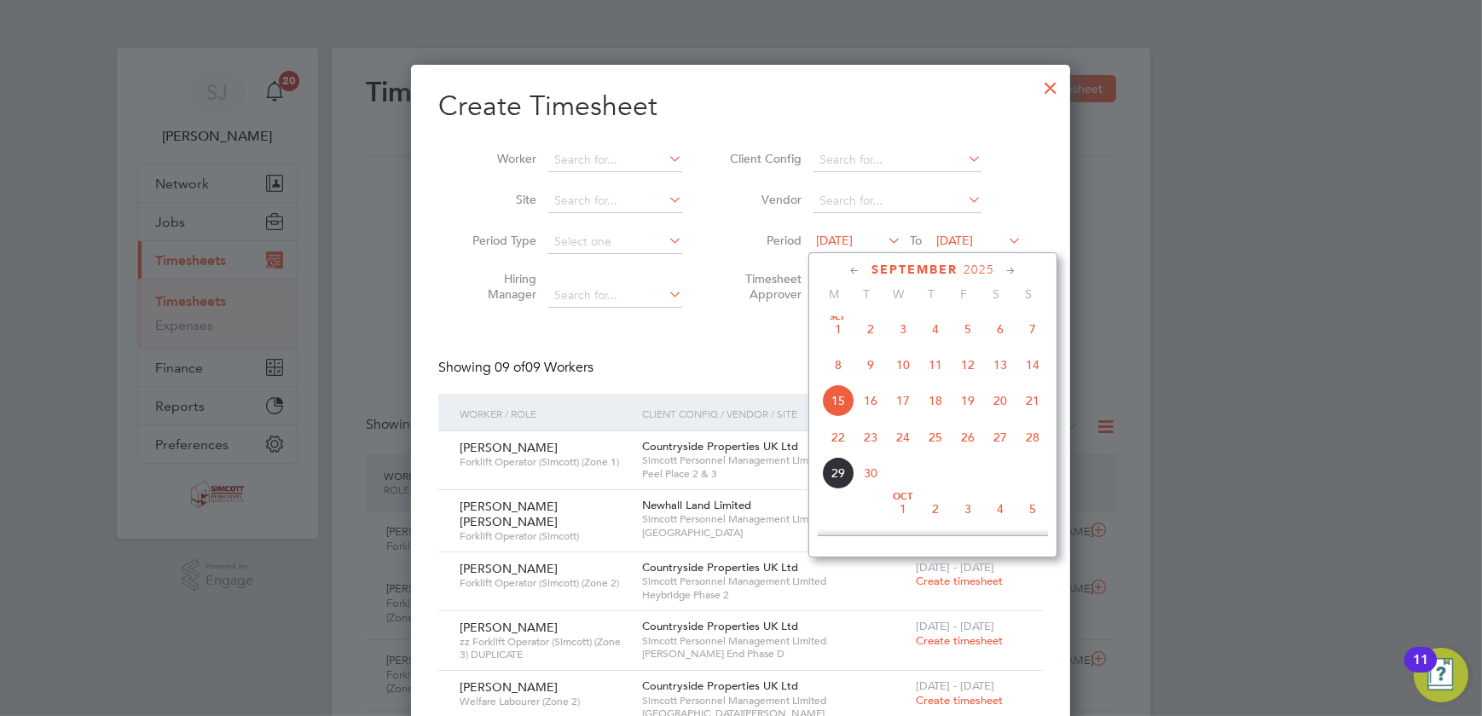
click at [826, 431] on span "22" at bounding box center [838, 437] width 32 height 32
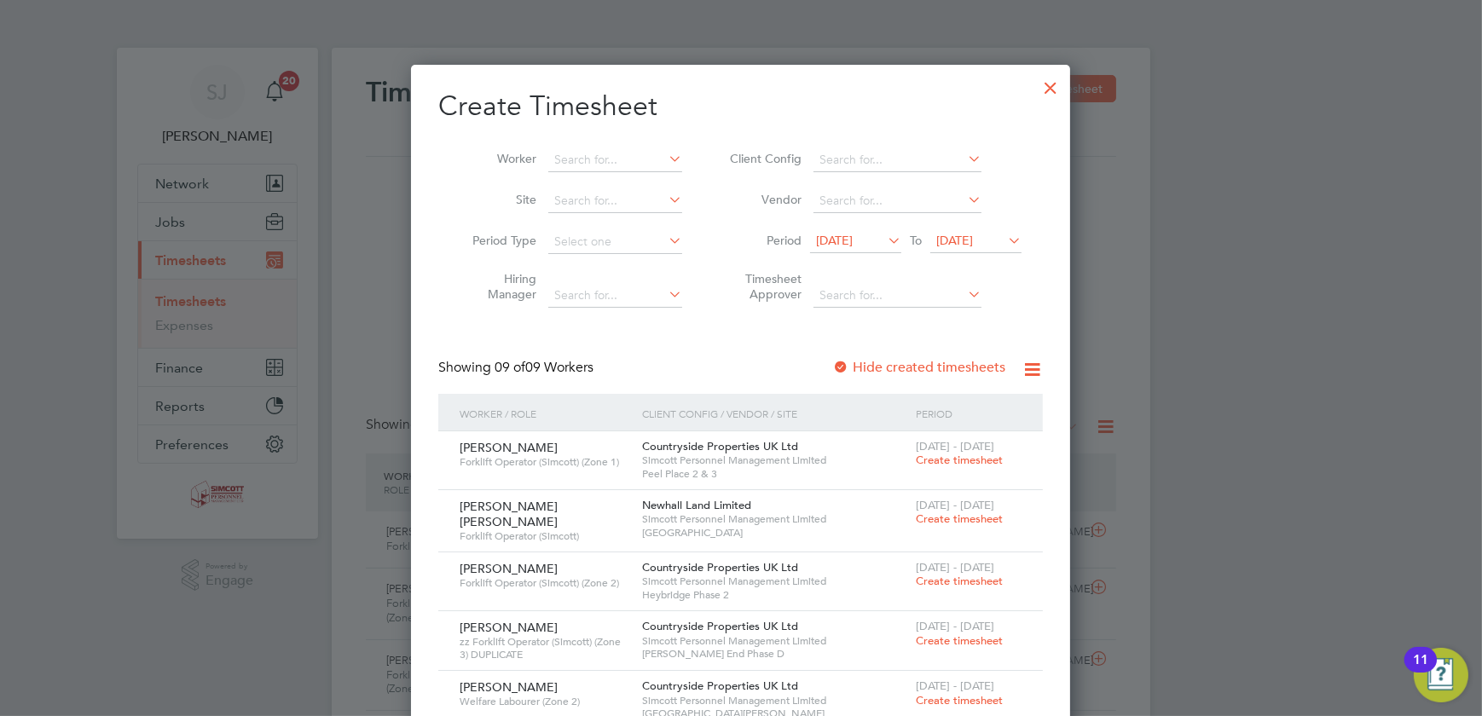
click at [1047, 85] on div at bounding box center [1050, 83] width 31 height 31
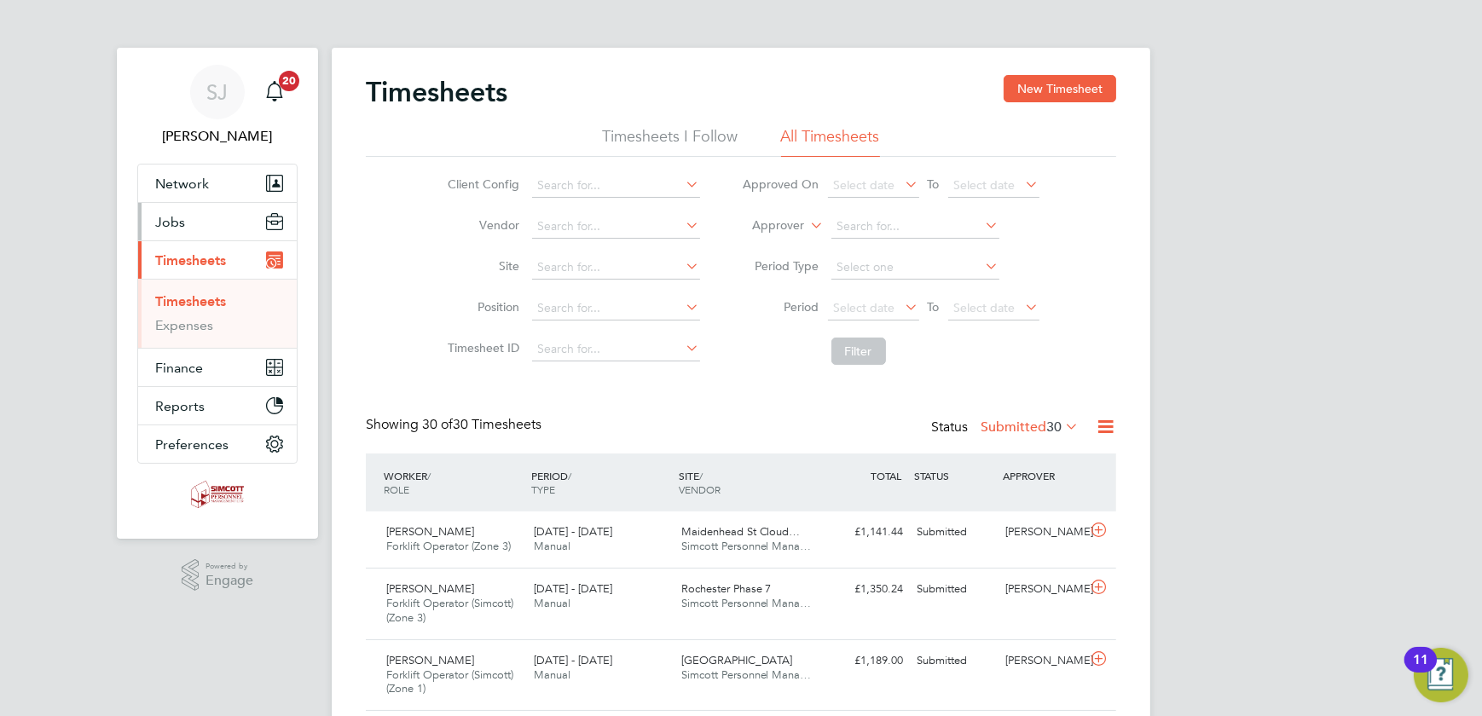
click at [177, 217] on span "Jobs" at bounding box center [170, 222] width 30 height 16
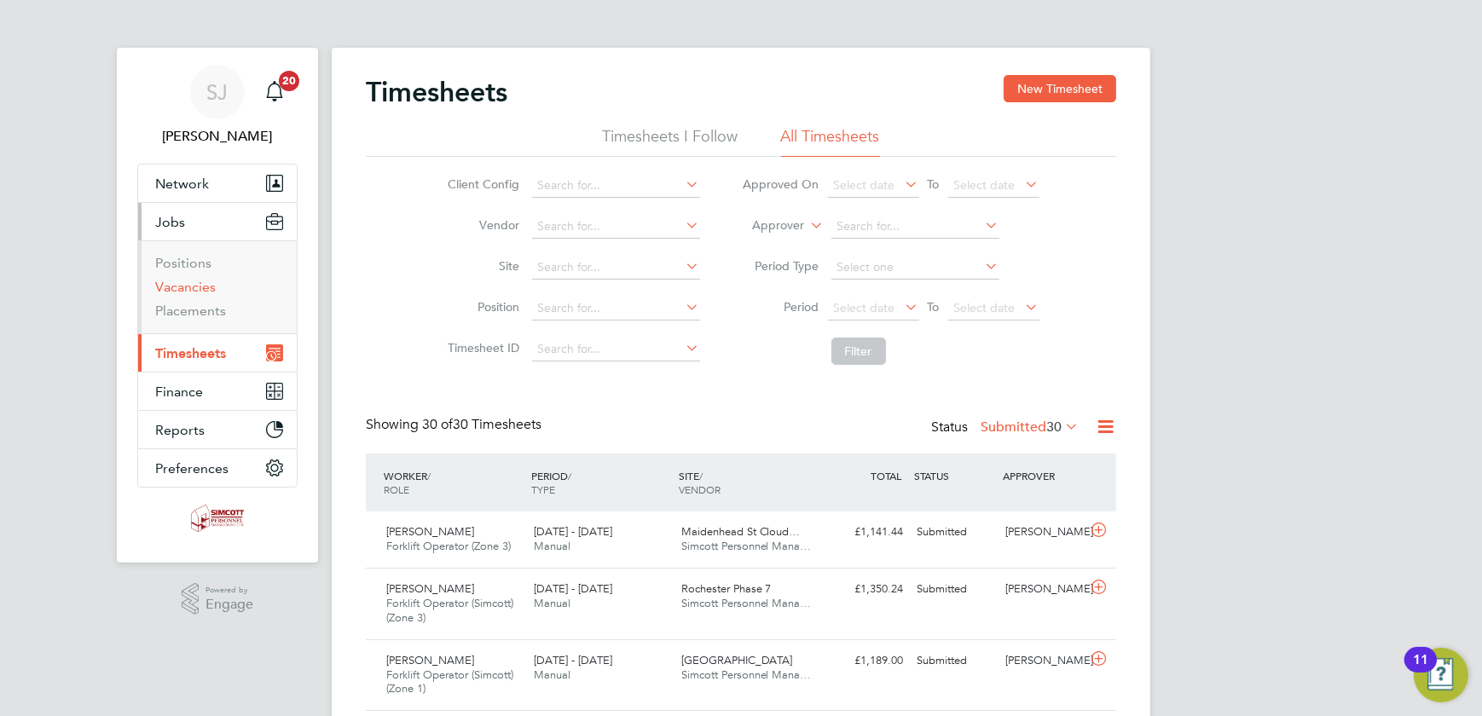
click at [180, 287] on link "Vacancies" at bounding box center [185, 287] width 61 height 16
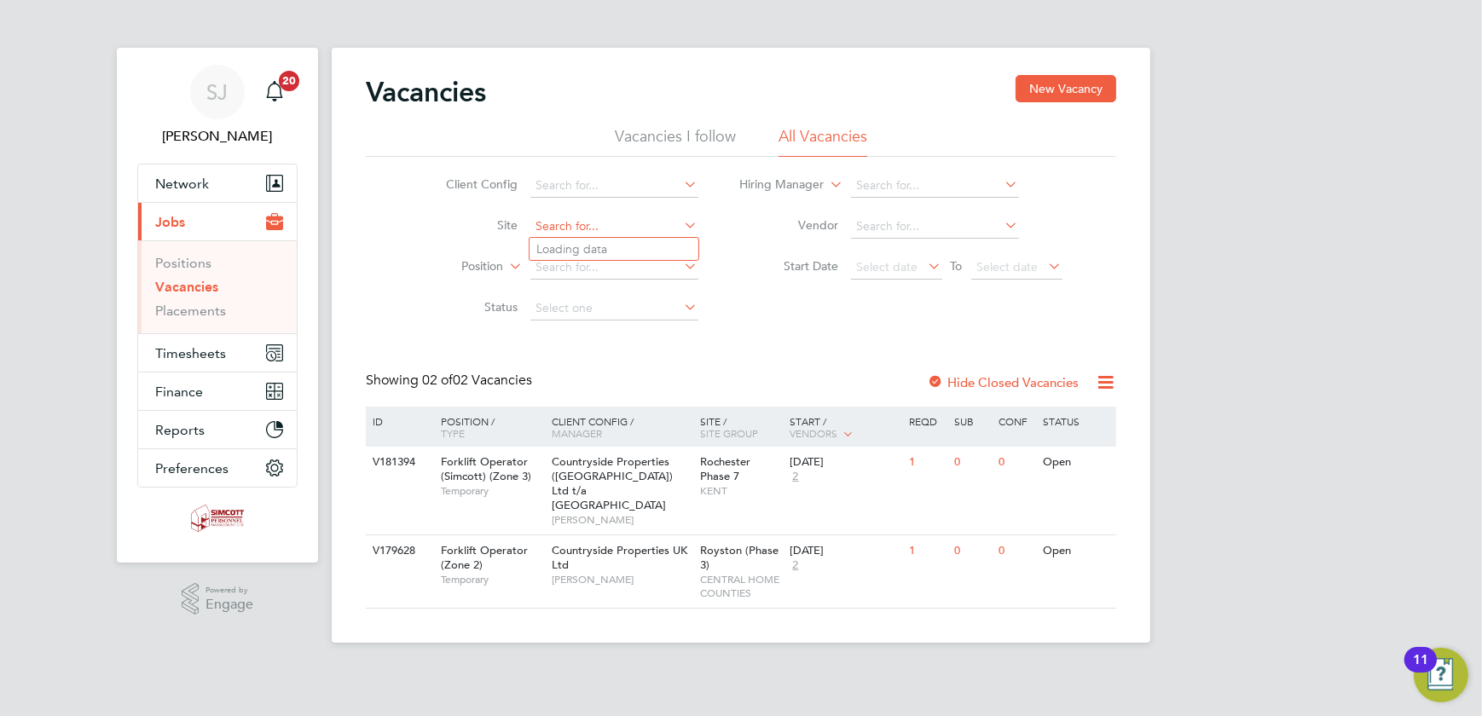
click at [615, 218] on input at bounding box center [615, 227] width 168 height 24
click at [640, 249] on li "Marlowe Road 2B3" at bounding box center [641, 249] width 223 height 23
type input "Marlowe Road 2B3"
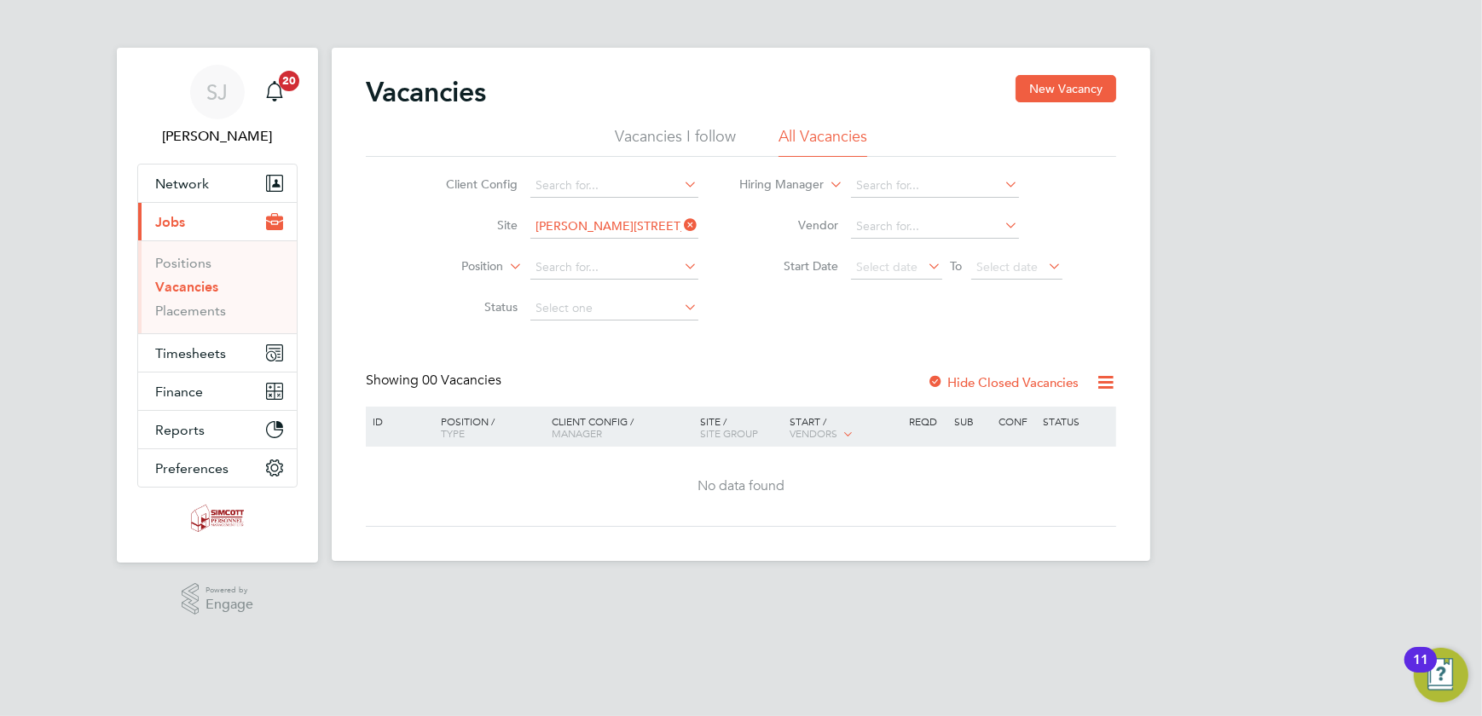
click at [986, 380] on label "Hide Closed Vacancies" at bounding box center [1003, 382] width 152 height 16
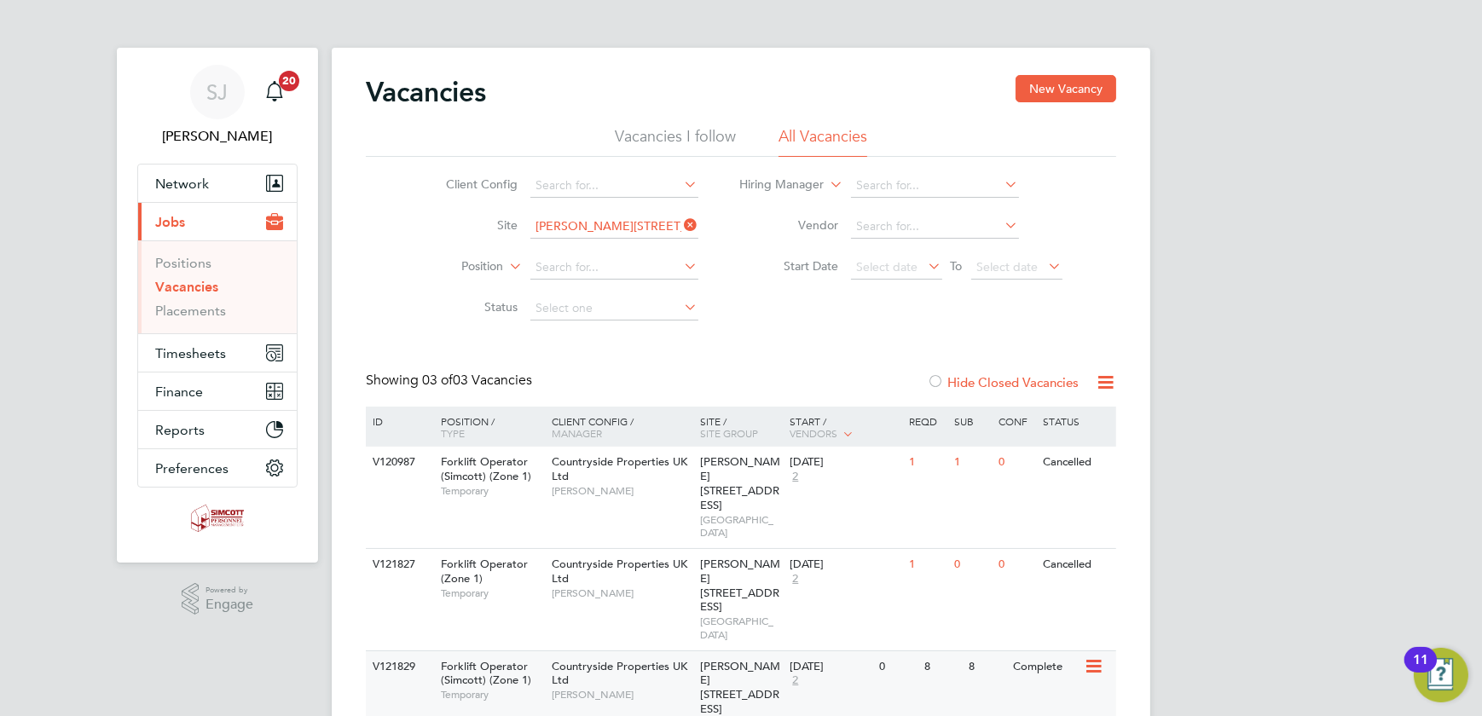
click at [211, 342] on button "Timesheets" at bounding box center [217, 353] width 159 height 38
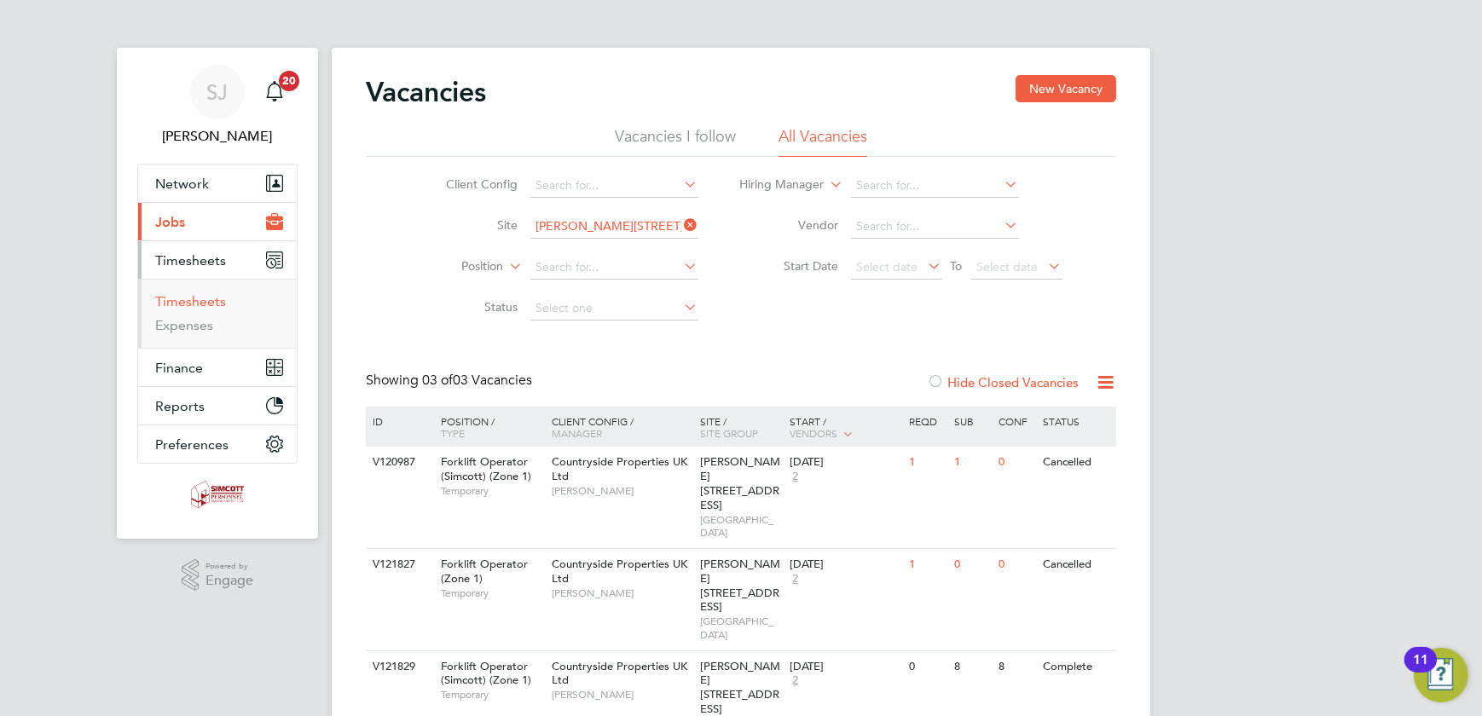
click at [175, 293] on link "Timesheets" at bounding box center [190, 301] width 71 height 16
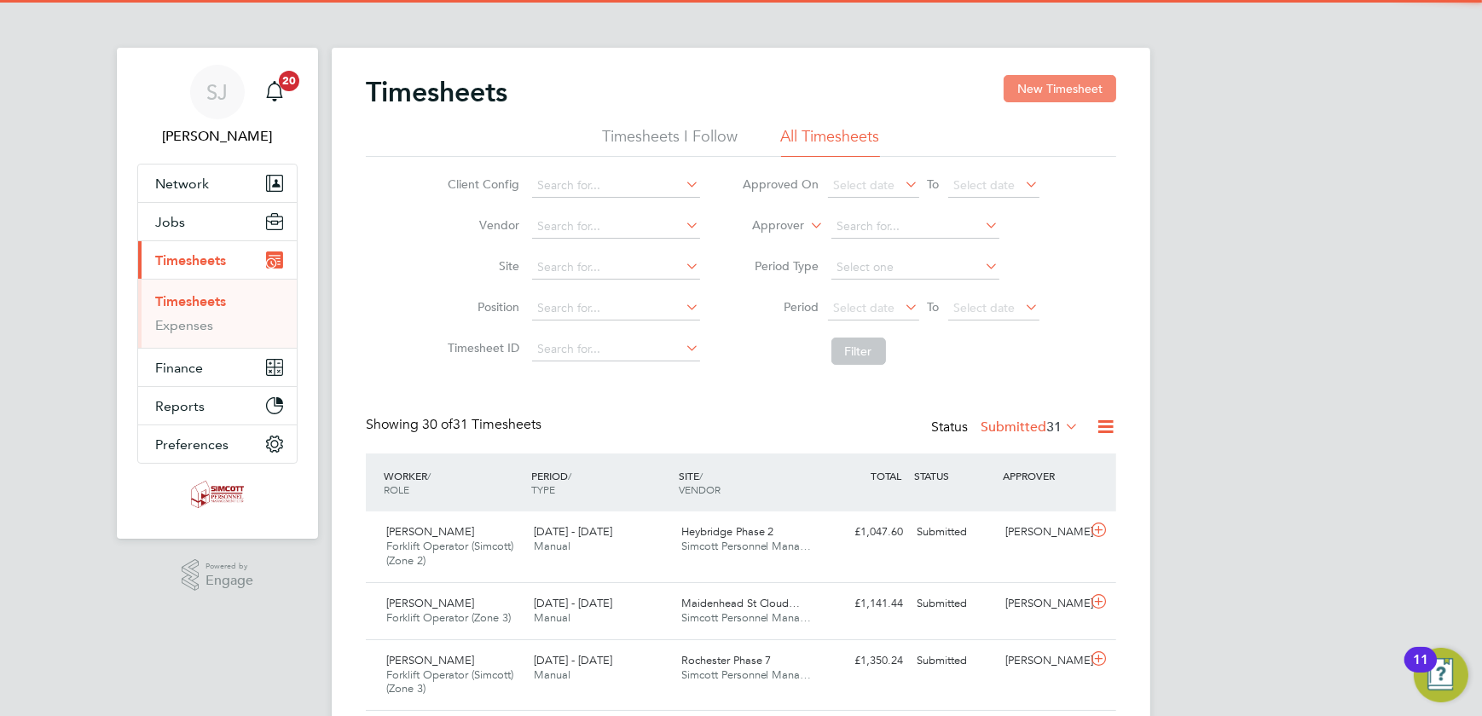
click at [1032, 85] on button "New Timesheet" at bounding box center [1060, 88] width 113 height 27
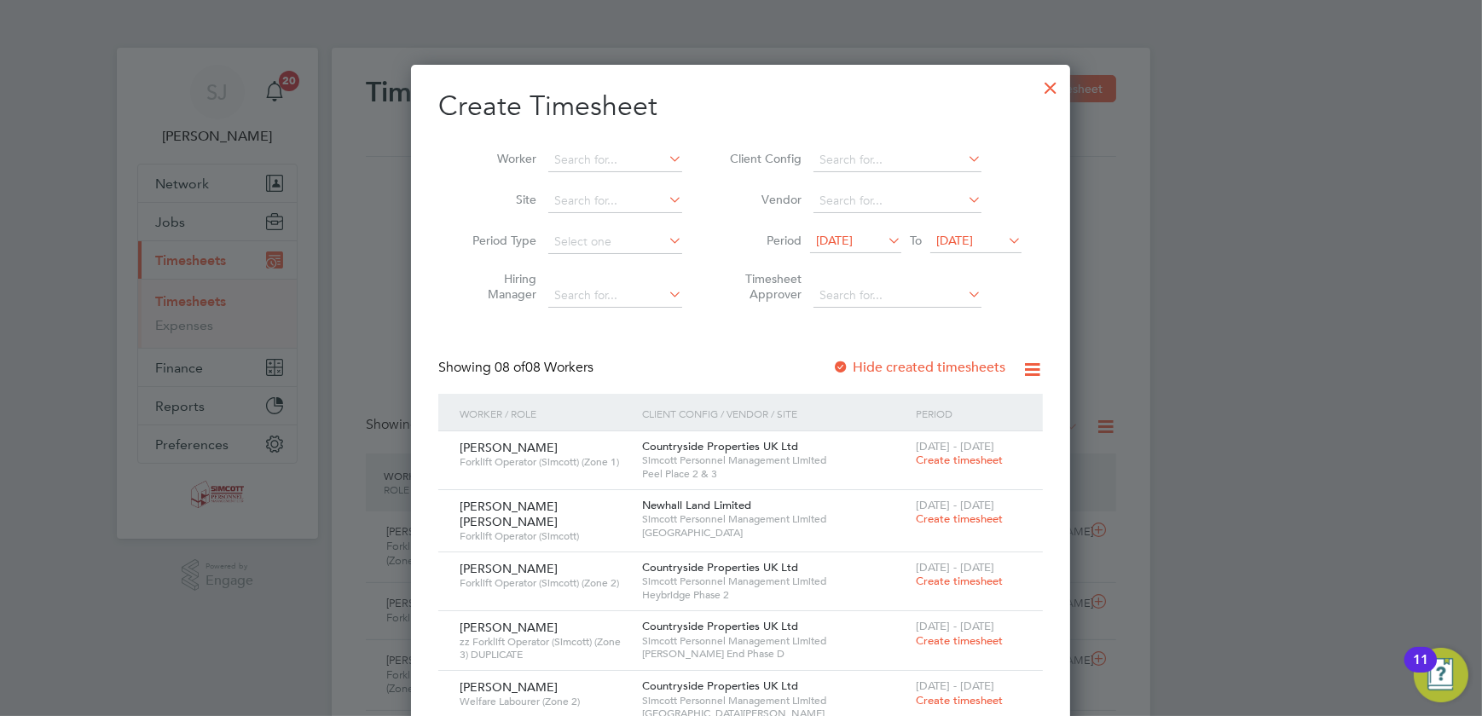
click at [984, 230] on span "22 Sep 2025" at bounding box center [976, 241] width 91 height 23
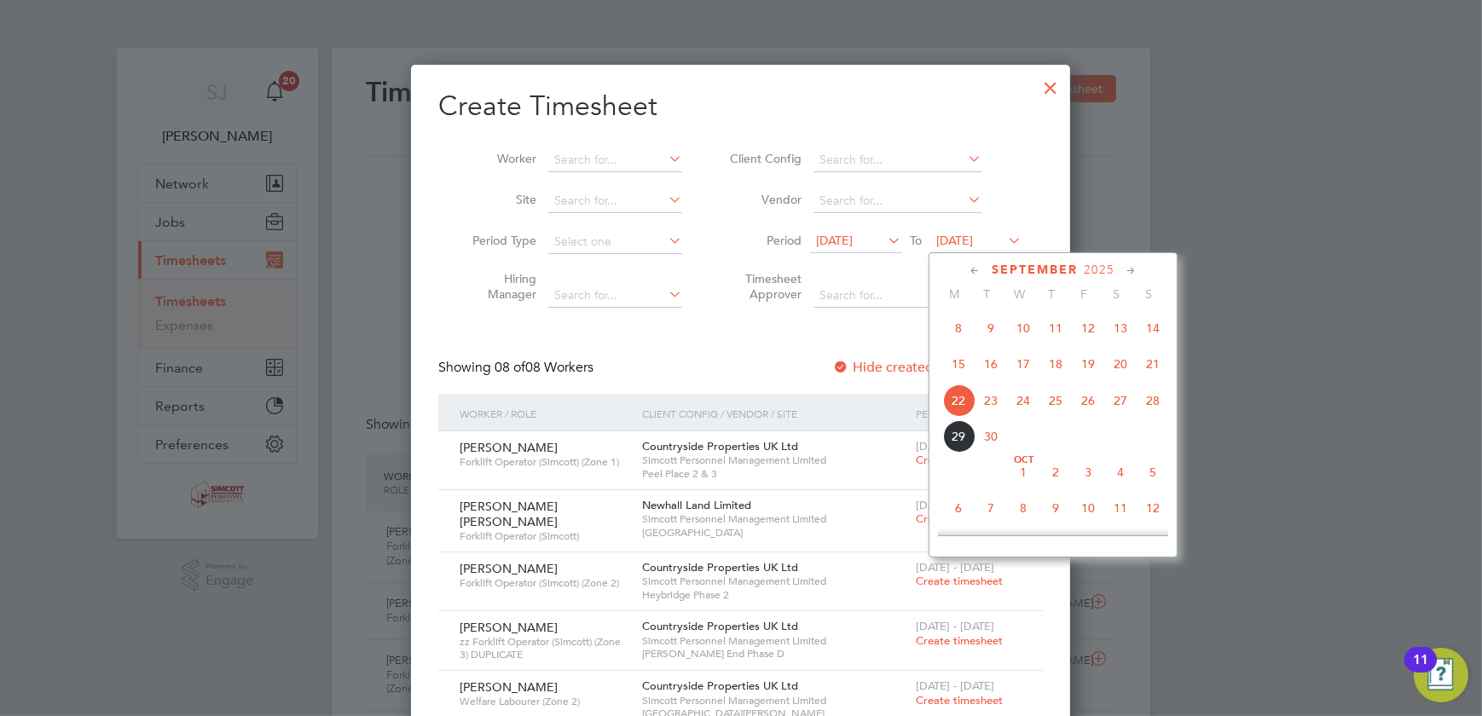
click at [1158, 403] on span "28" at bounding box center [1153, 401] width 32 height 32
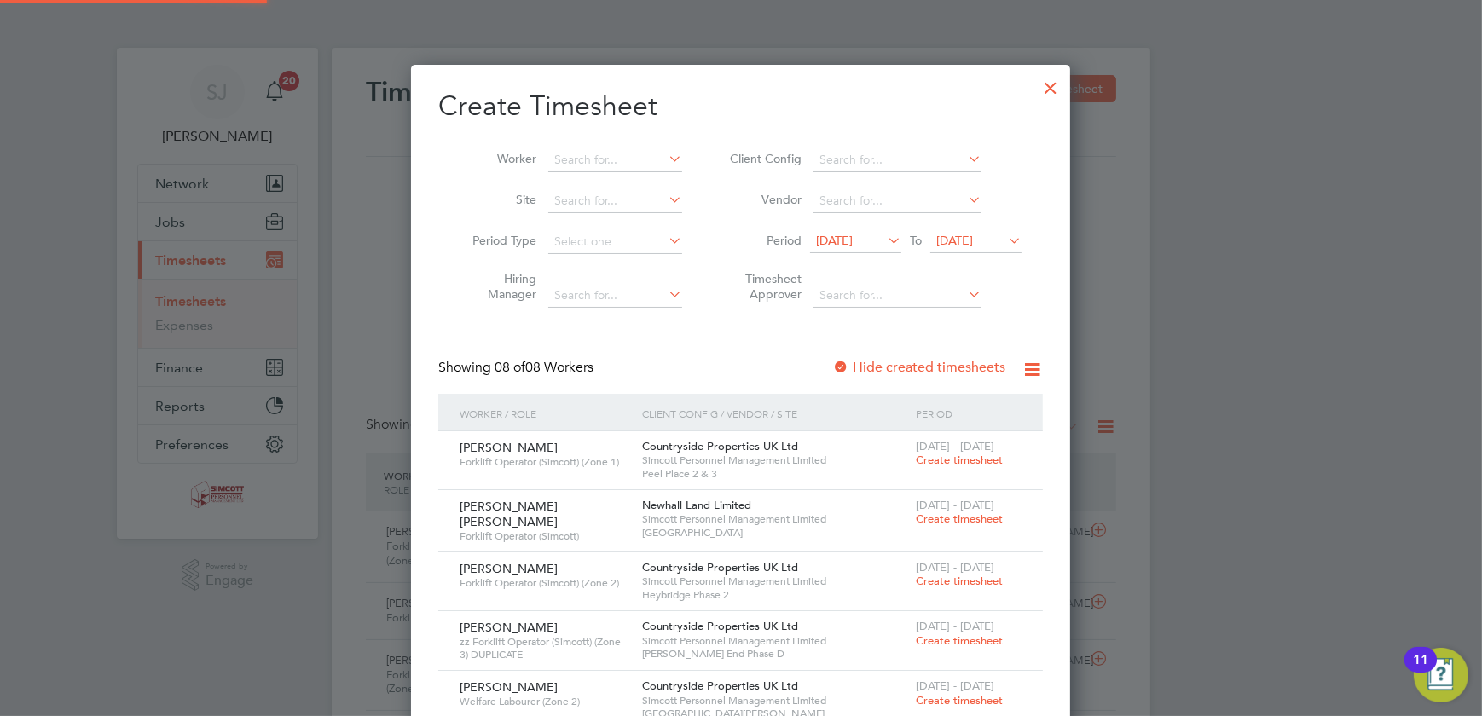
click at [853, 234] on span "15 Sep 2025" at bounding box center [834, 240] width 37 height 15
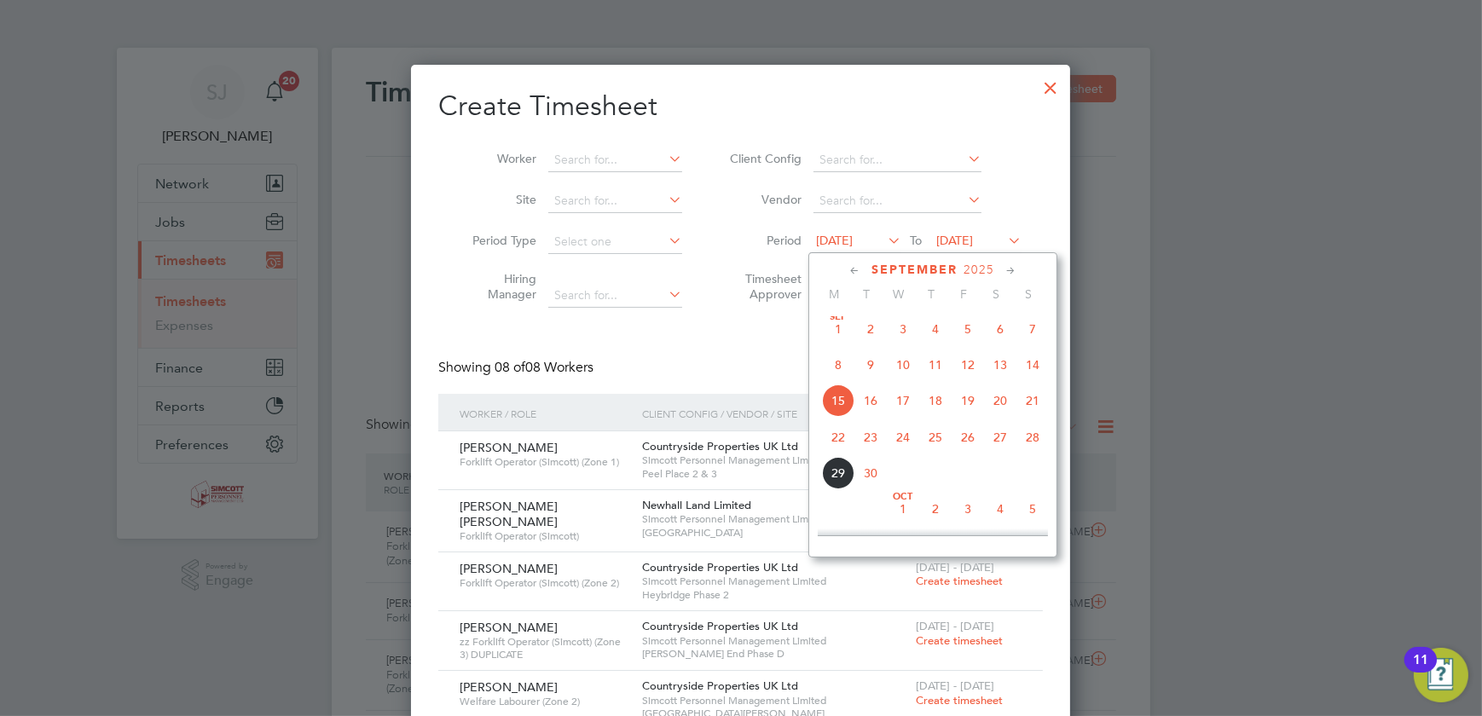
click at [844, 446] on span "22" at bounding box center [838, 437] width 32 height 32
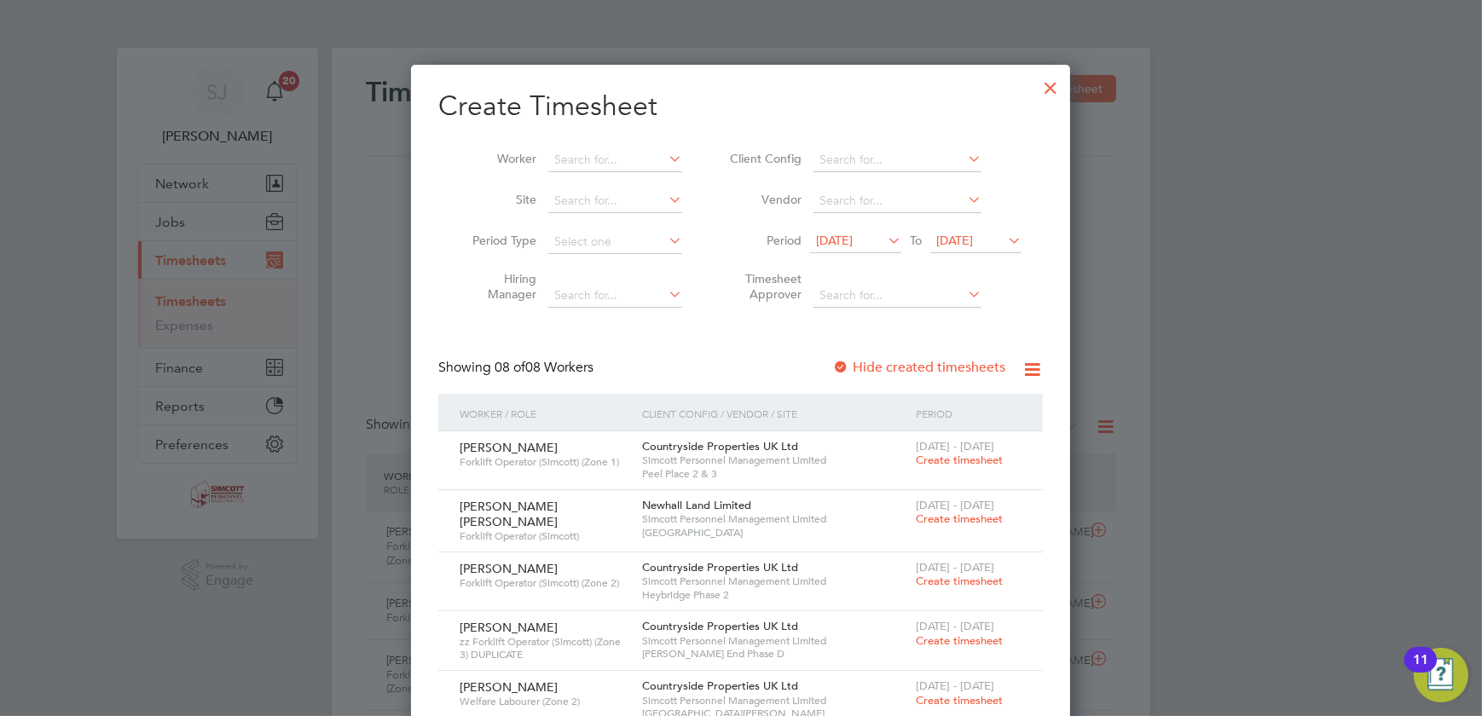
click at [1049, 90] on div at bounding box center [1050, 83] width 31 height 31
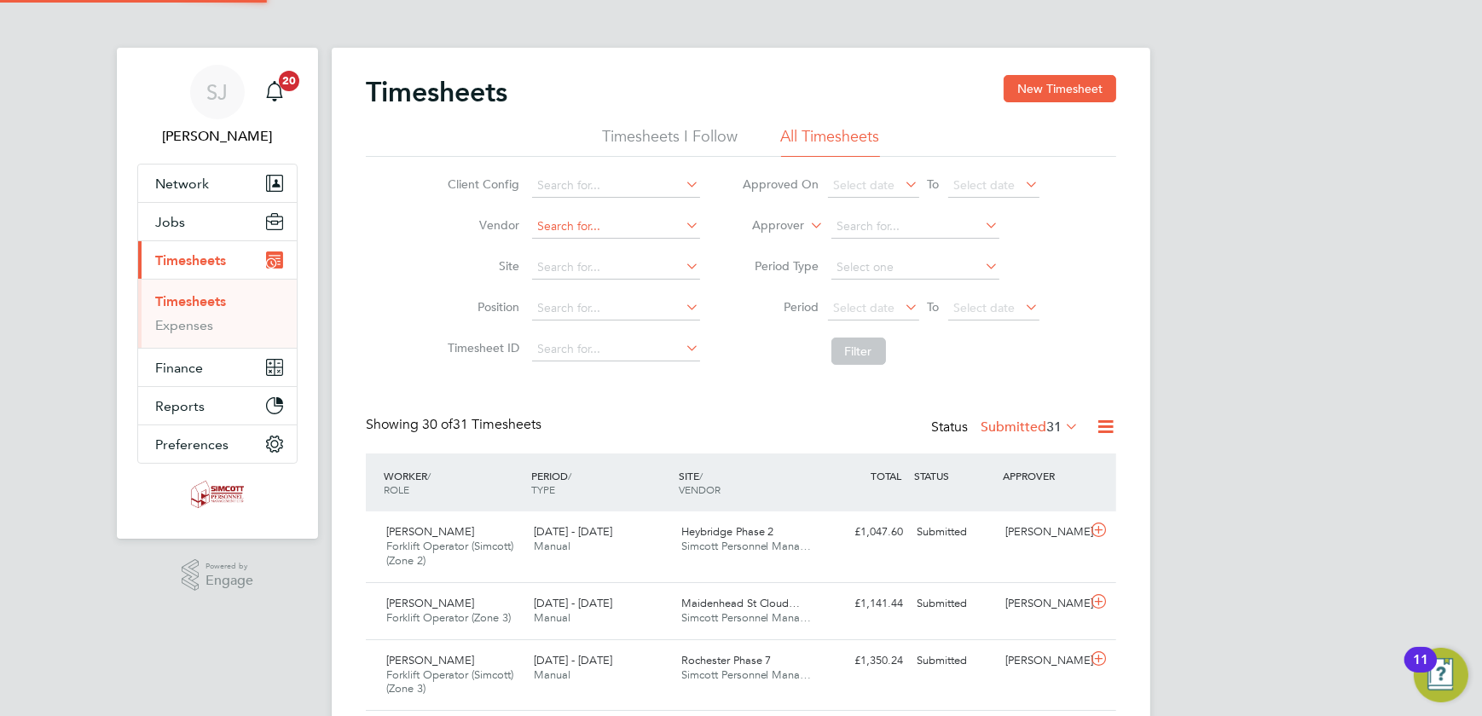
scroll to position [58, 148]
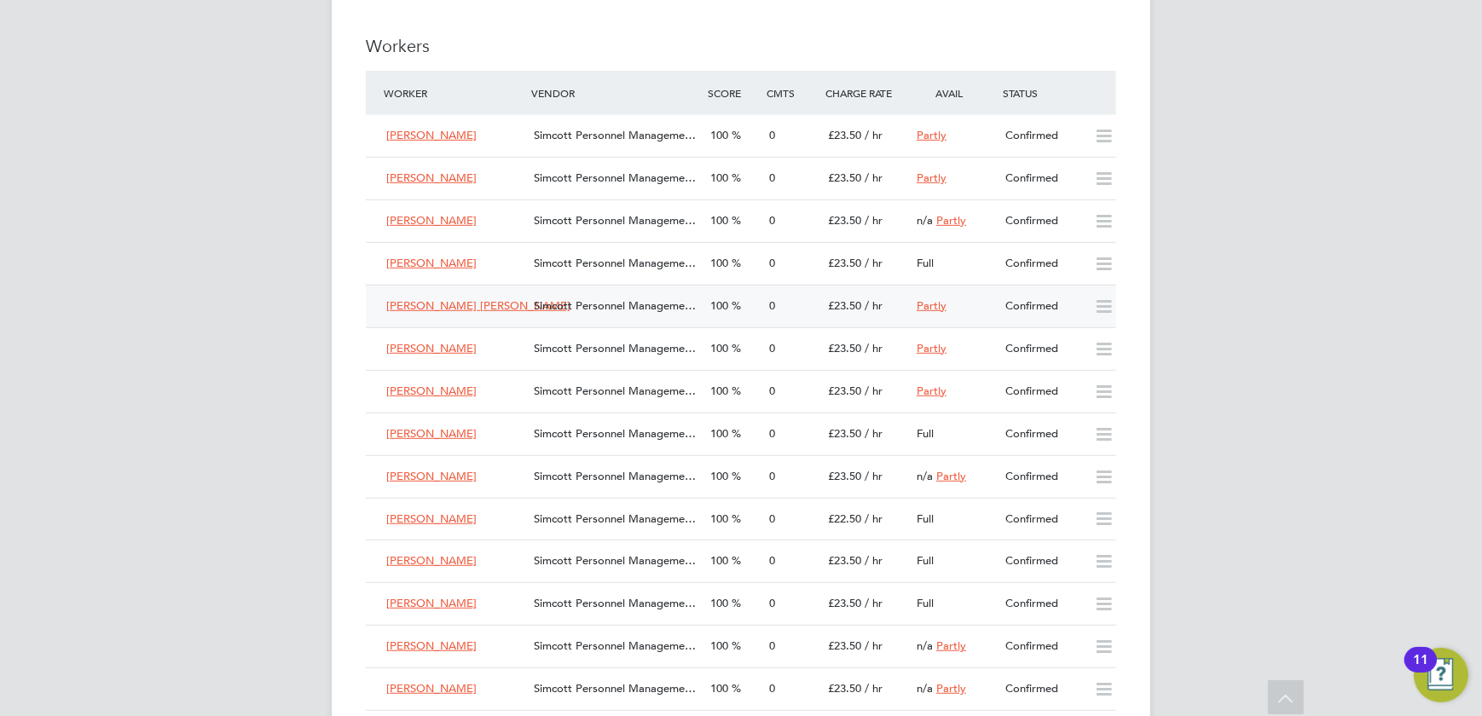
click at [757, 307] on div "100" at bounding box center [733, 307] width 59 height 28
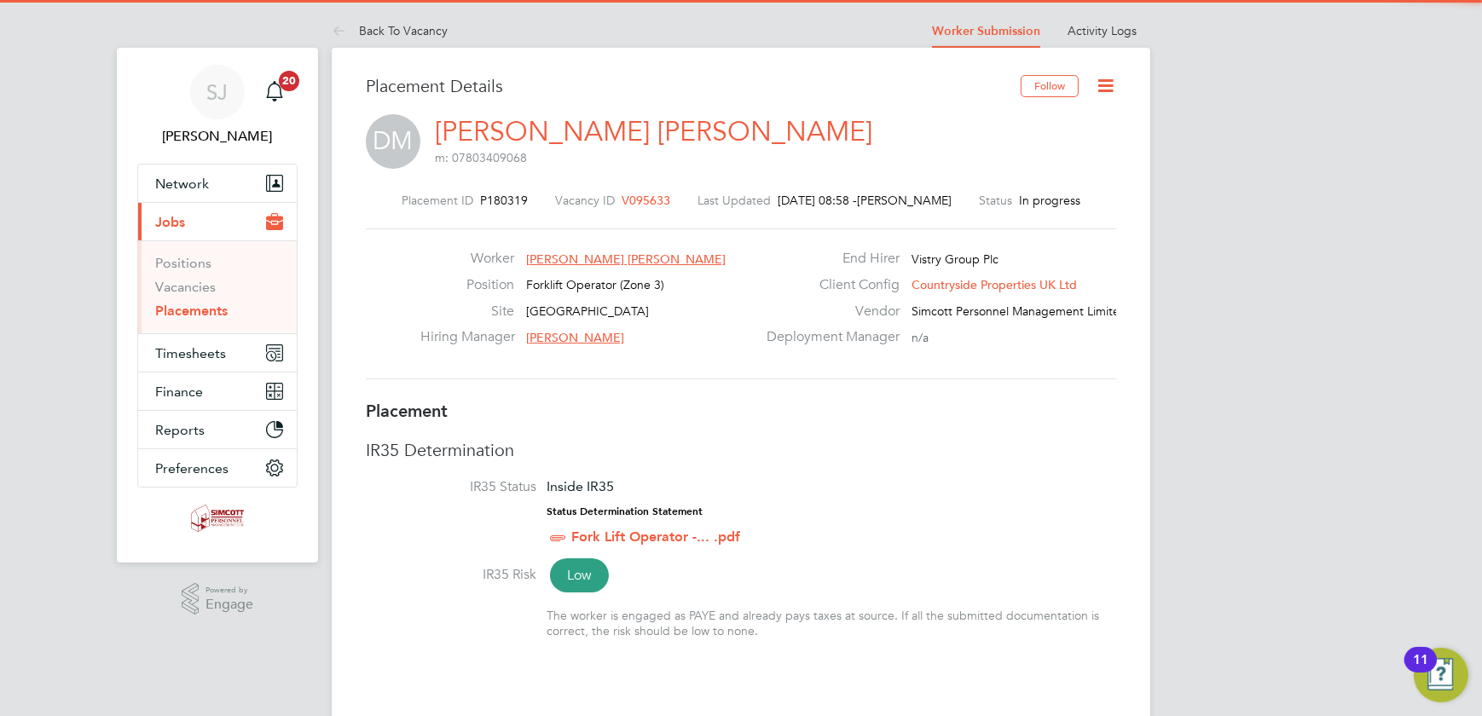
click at [1109, 84] on icon at bounding box center [1105, 85] width 21 height 21
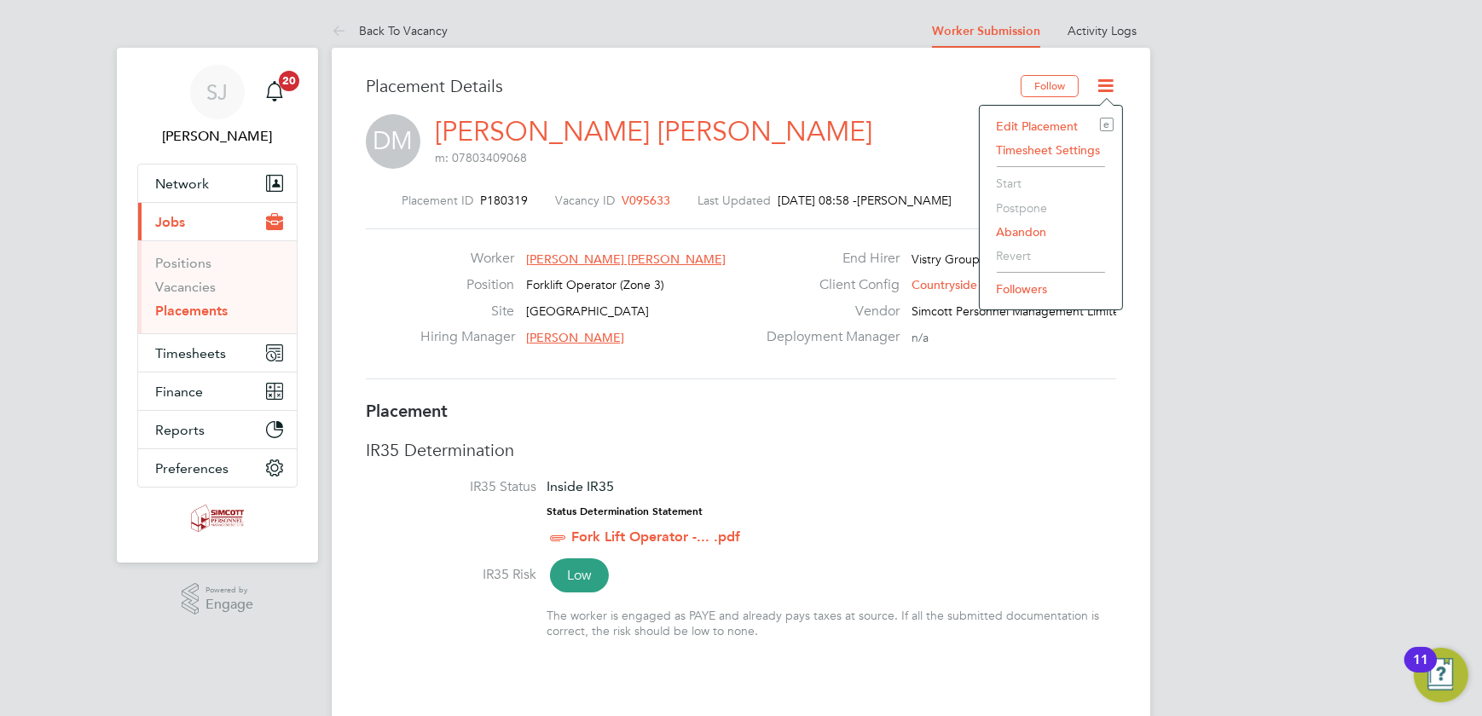
click at [1039, 125] on li "Edit Placement e" at bounding box center [1051, 126] width 125 height 24
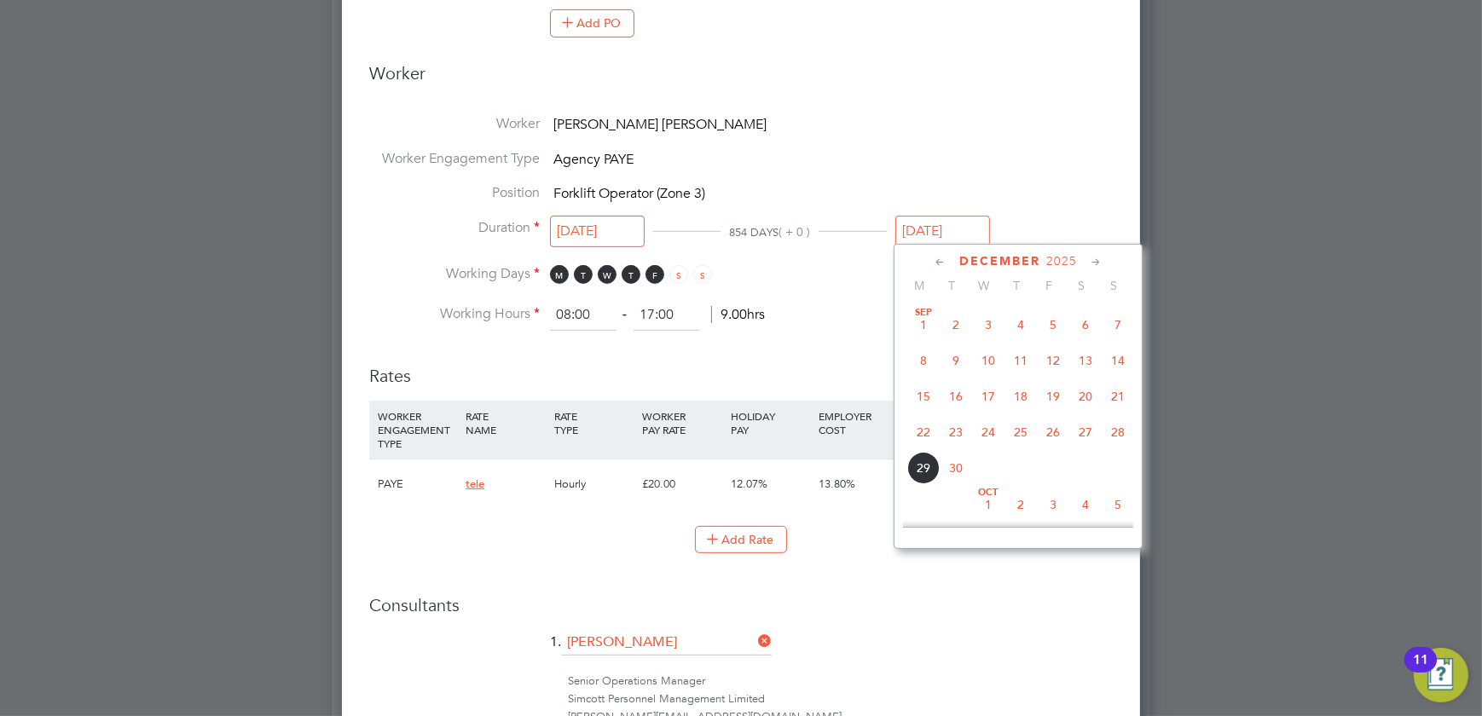
click at [931, 223] on input "23 Dec 2025" at bounding box center [943, 232] width 95 height 32
click at [1123, 354] on span "21" at bounding box center [1118, 356] width 32 height 32
type input "[DATE]"
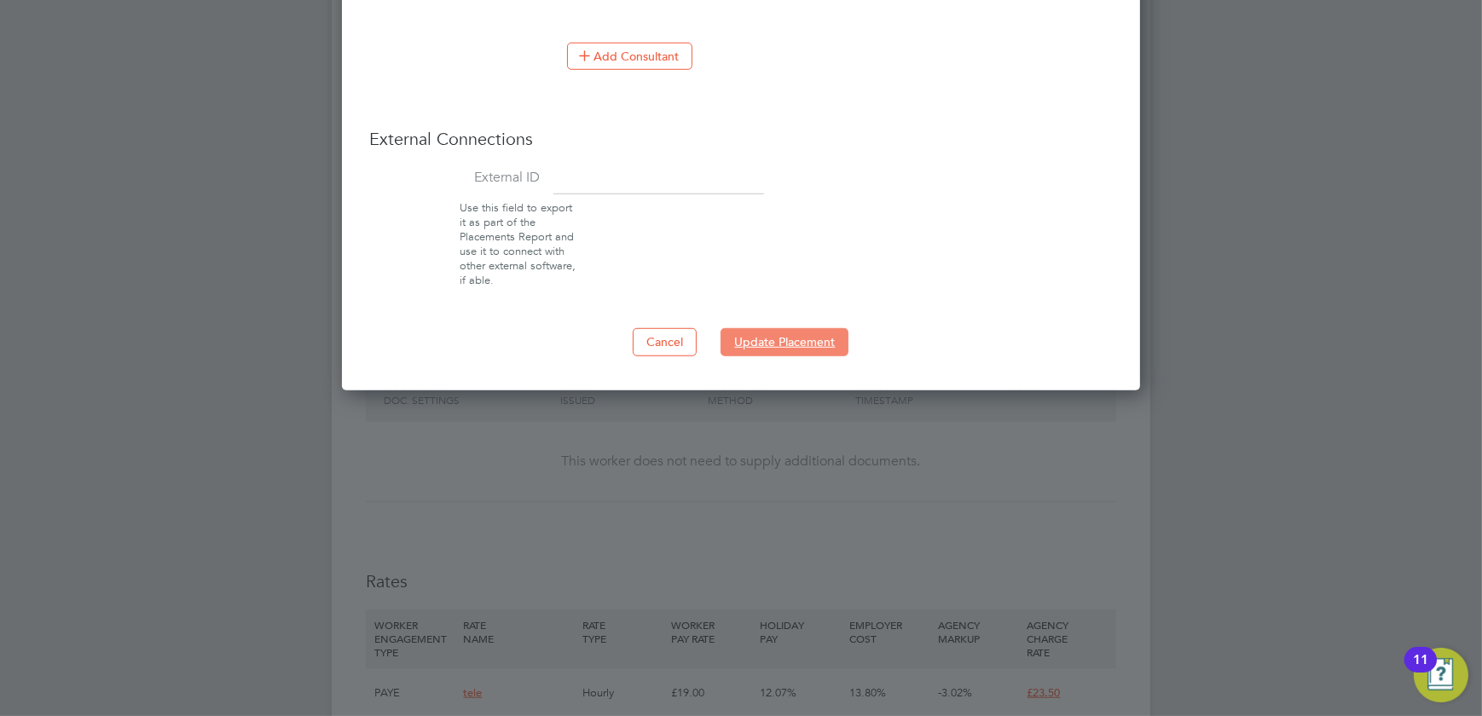
click at [815, 338] on button "Update Placement" at bounding box center [785, 341] width 128 height 27
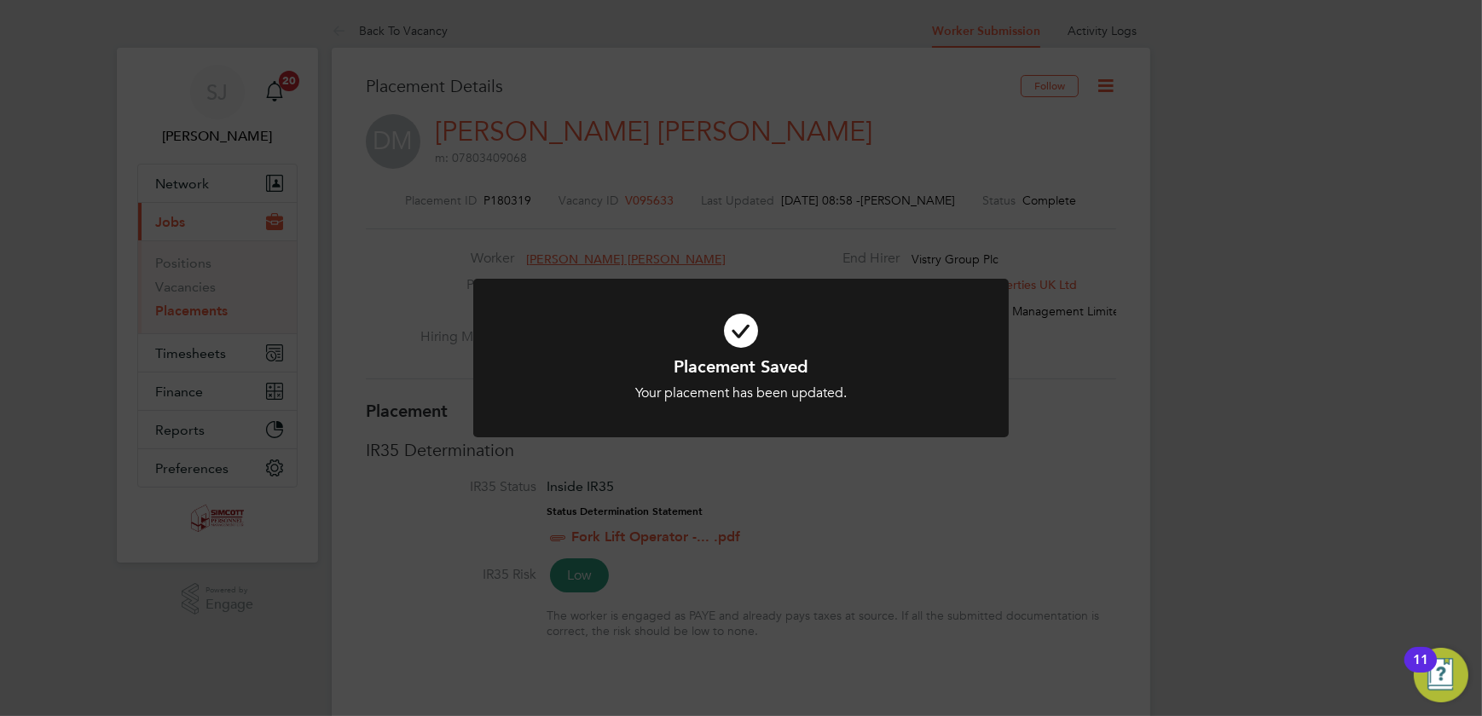
click at [1127, 371] on div "Placement Saved Your placement has been updated. Cancel Okay" at bounding box center [741, 358] width 1482 height 716
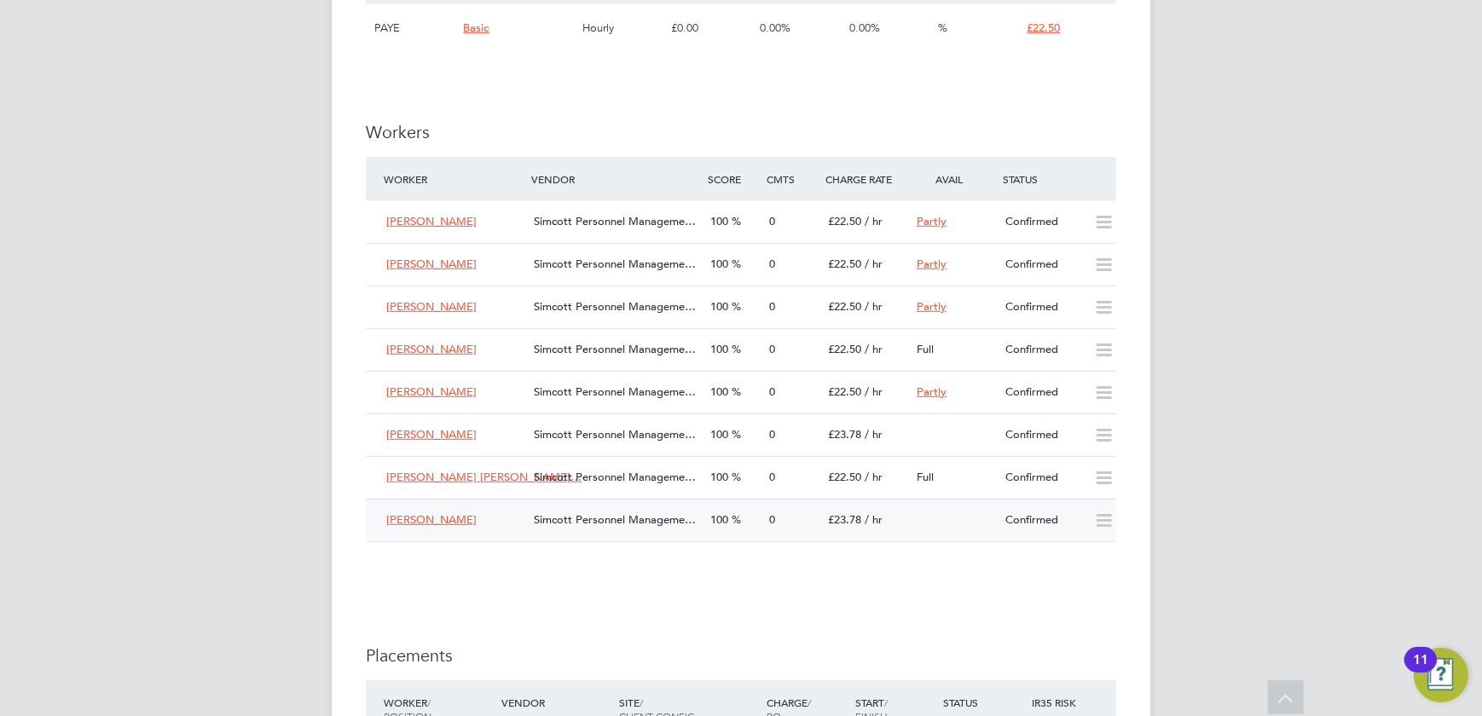
click at [755, 513] on div "100" at bounding box center [733, 521] width 59 height 28
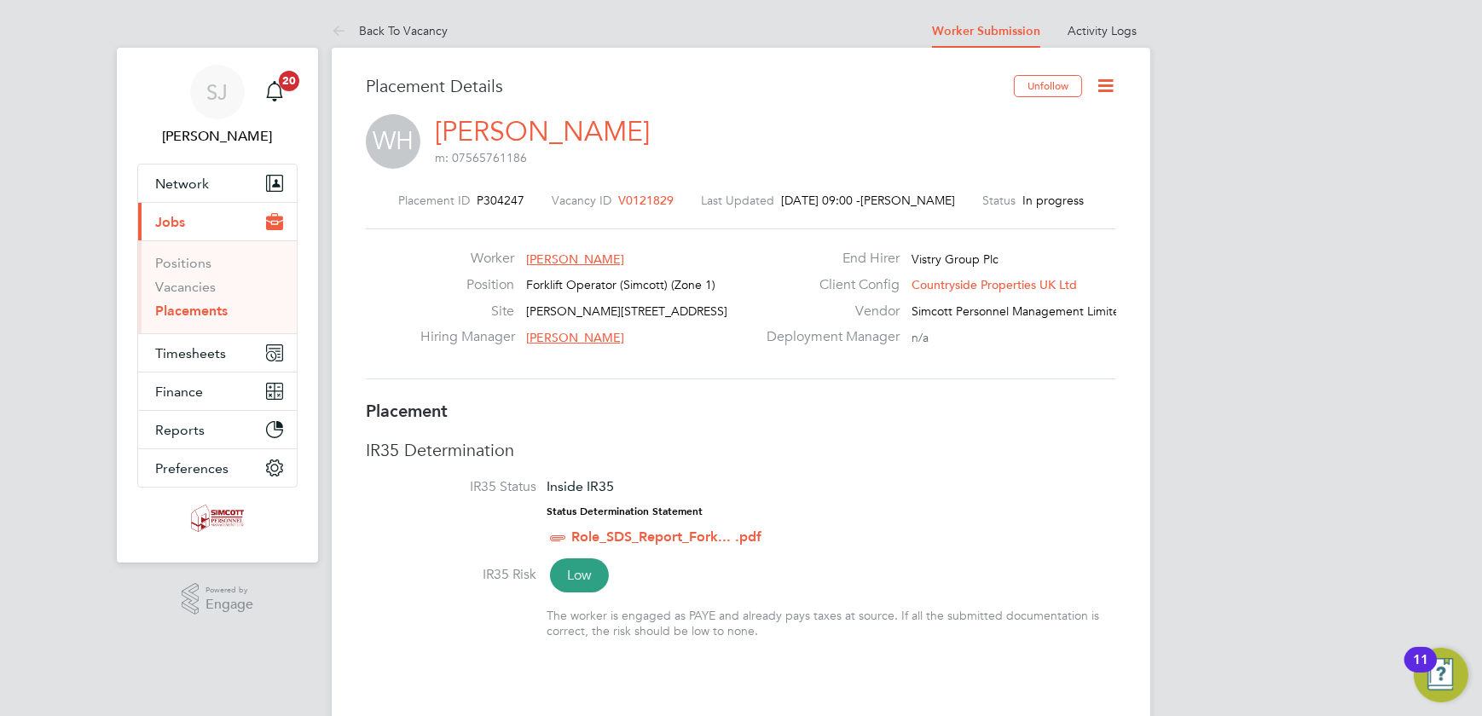
click at [1106, 89] on icon at bounding box center [1105, 85] width 21 height 21
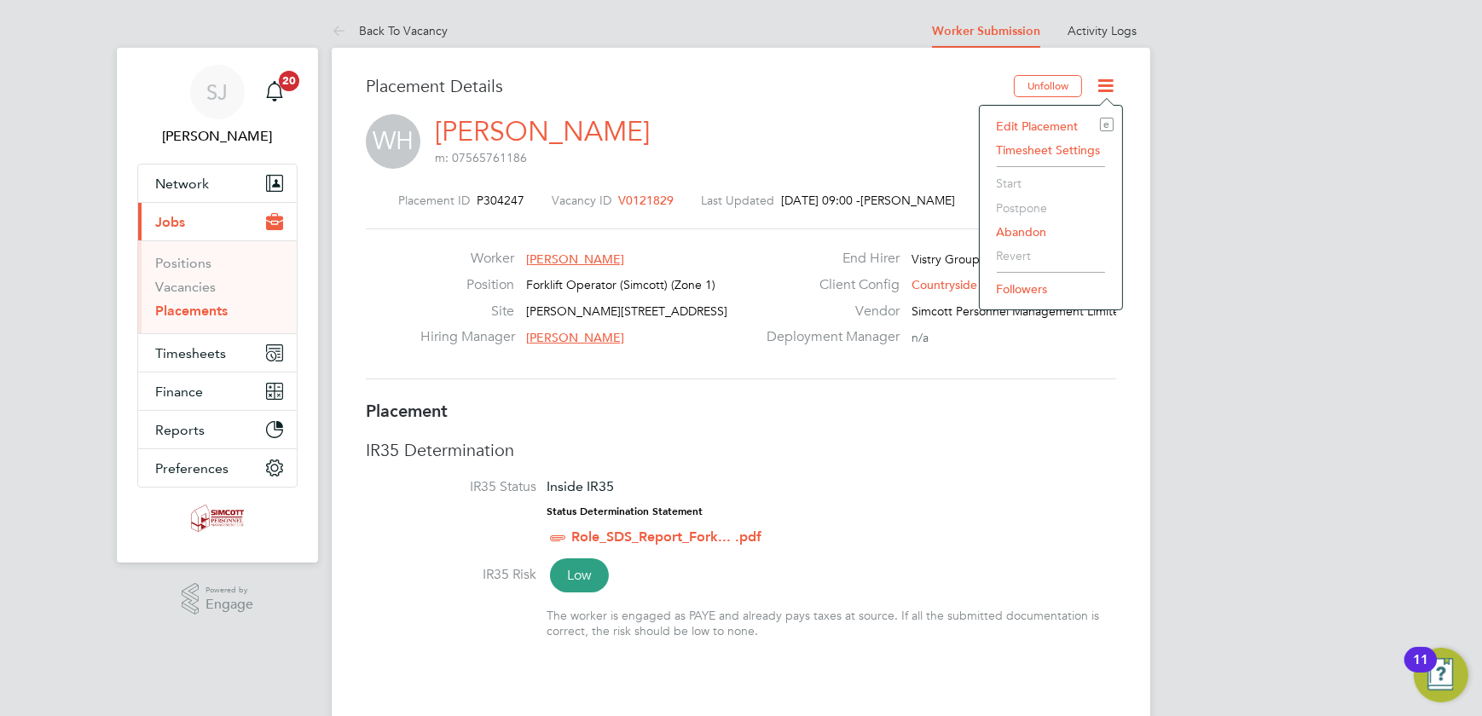
click at [1041, 124] on li "Edit Placement e" at bounding box center [1051, 126] width 125 height 24
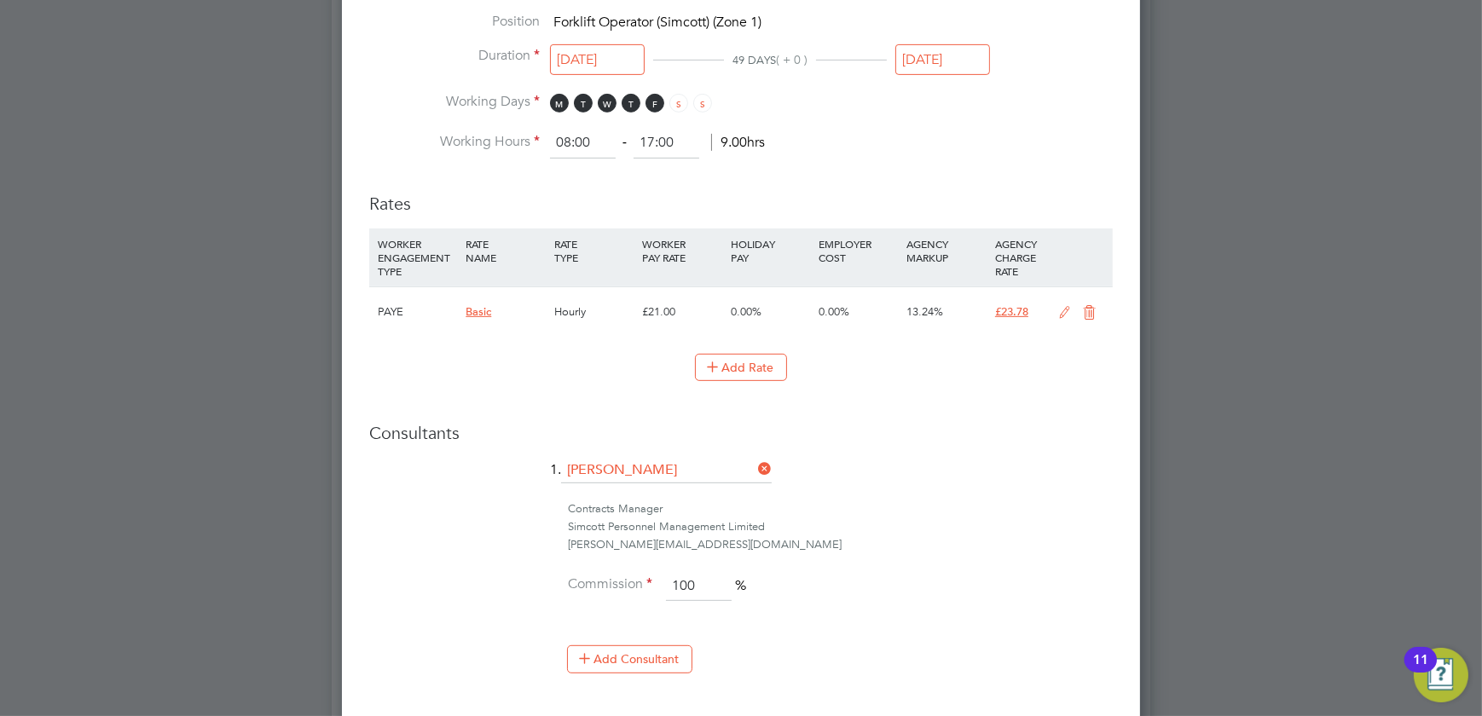
click at [936, 63] on input "02 Nov 2025" at bounding box center [943, 60] width 95 height 32
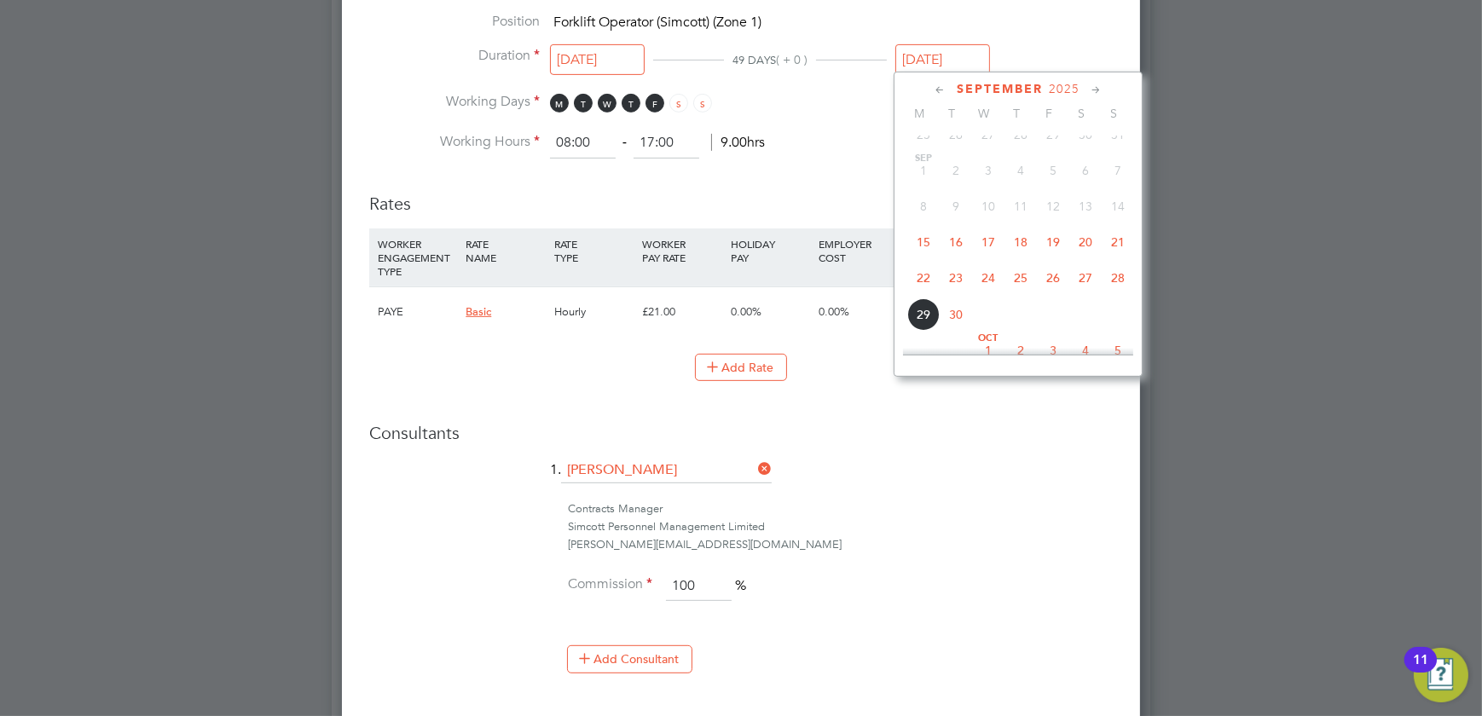
click at [1116, 239] on span "21" at bounding box center [1118, 242] width 32 height 32
type input "21 Sep 2025"
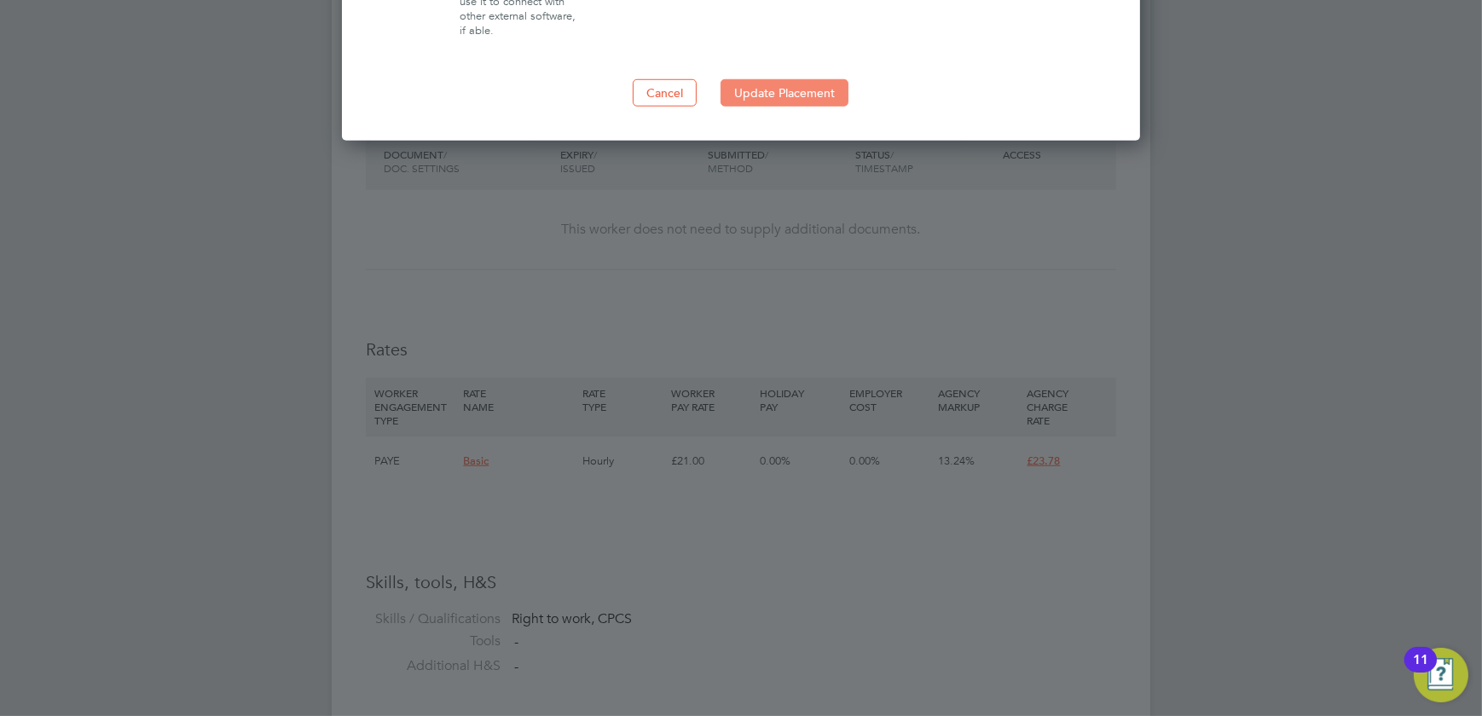
click at [789, 84] on button "Update Placement" at bounding box center [785, 92] width 128 height 27
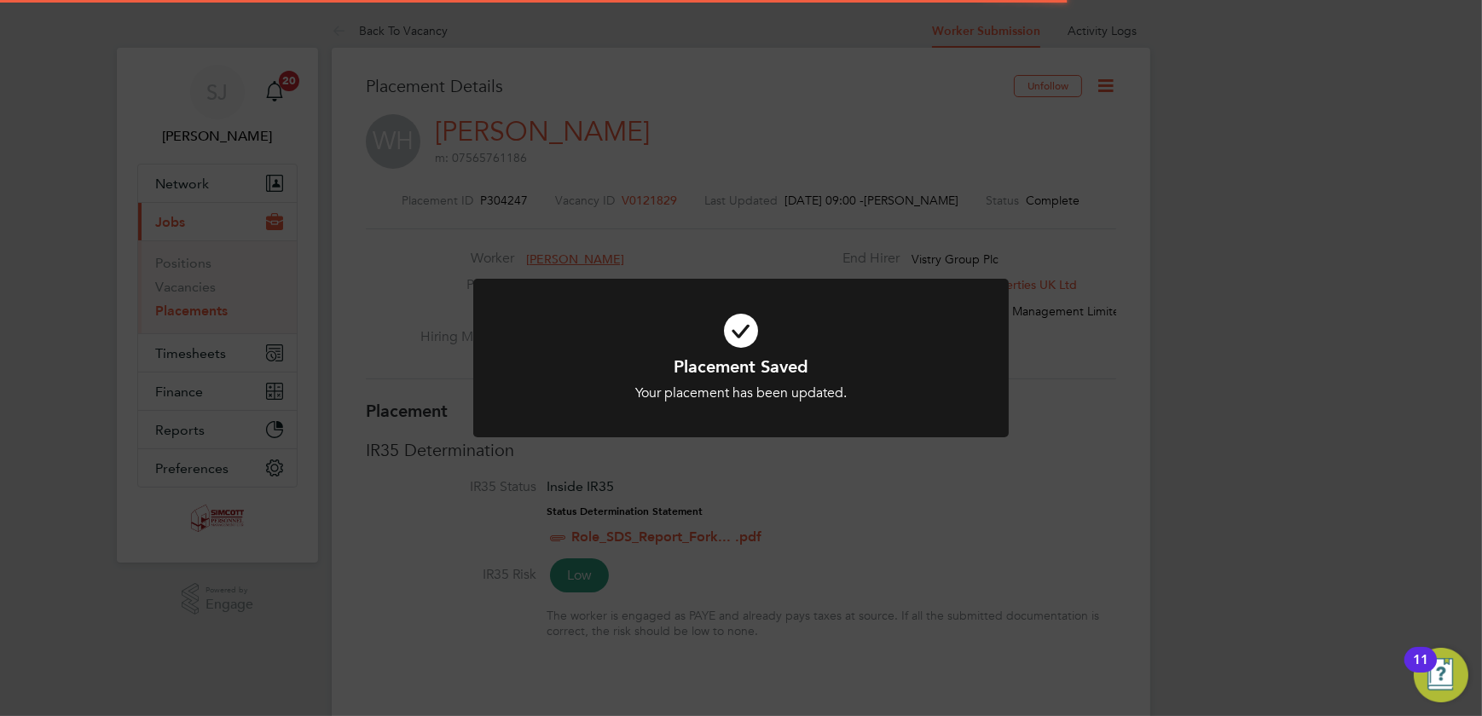
click at [1087, 299] on div "Placement Saved Your placement has been updated. Cancel Okay" at bounding box center [741, 358] width 1482 height 716
